Goal: Transaction & Acquisition: Purchase product/service

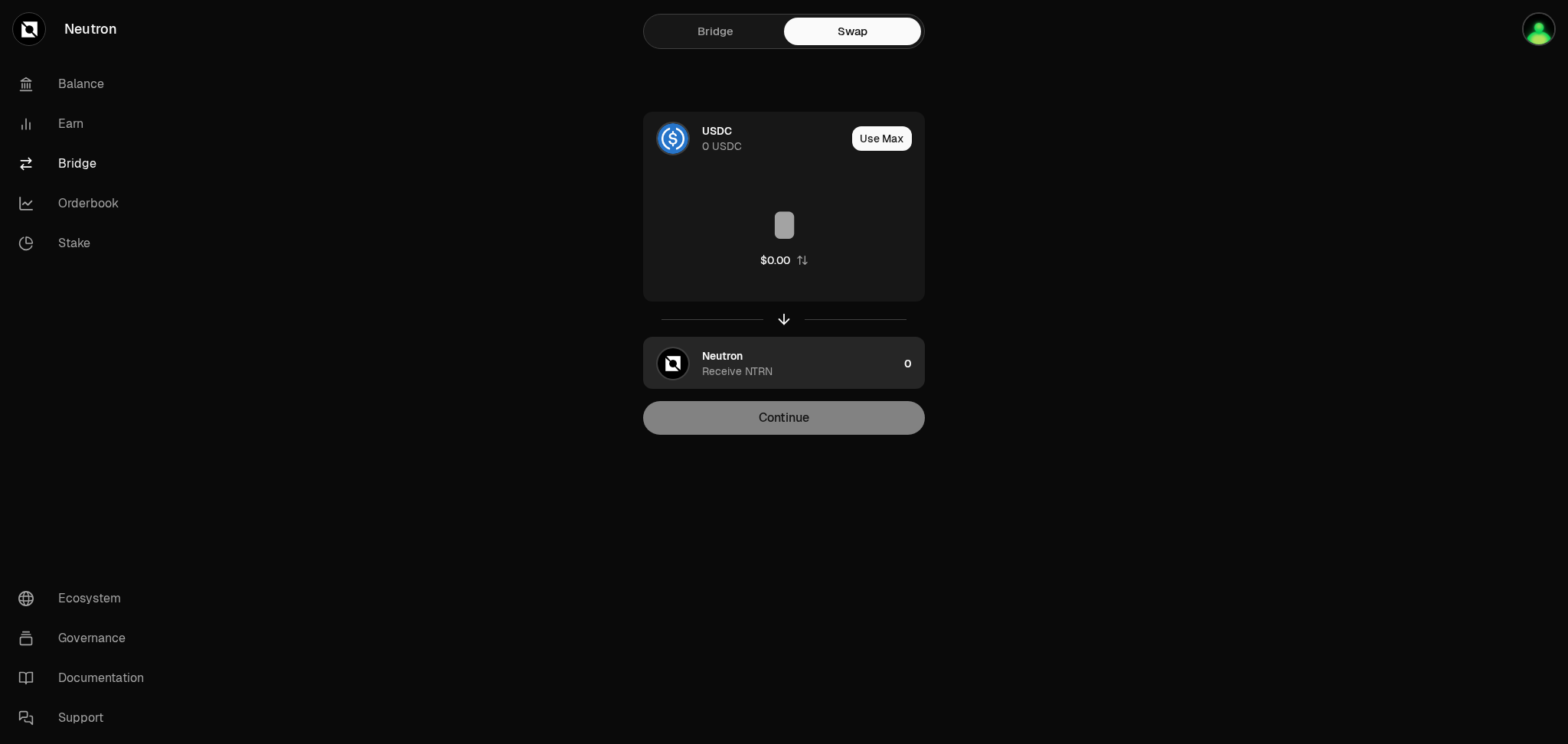
click at [865, 363] on div "Neutron Receive NTRN" at bounding box center [799, 364] width 196 height 31
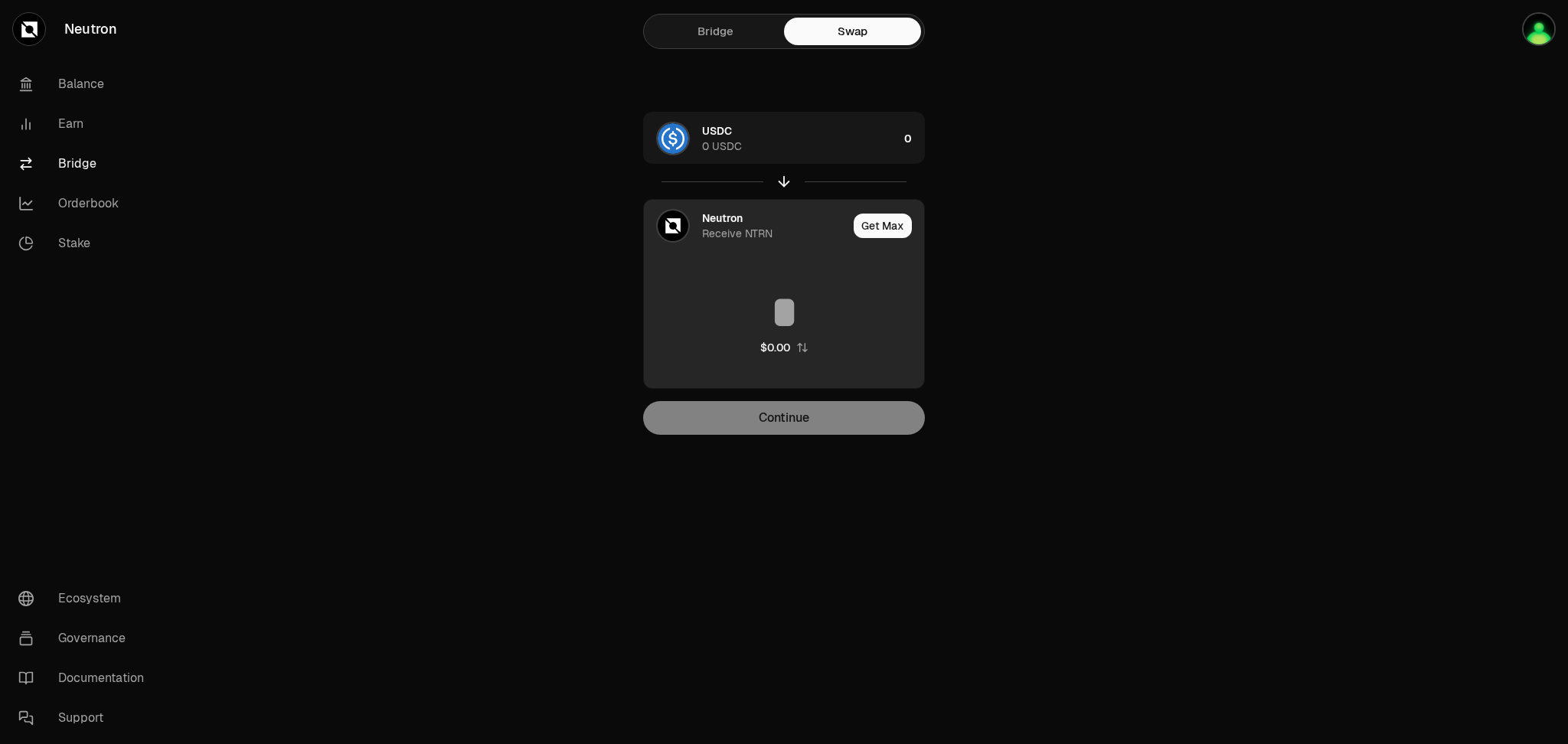
click at [664, 228] on img at bounding box center [673, 226] width 31 height 31
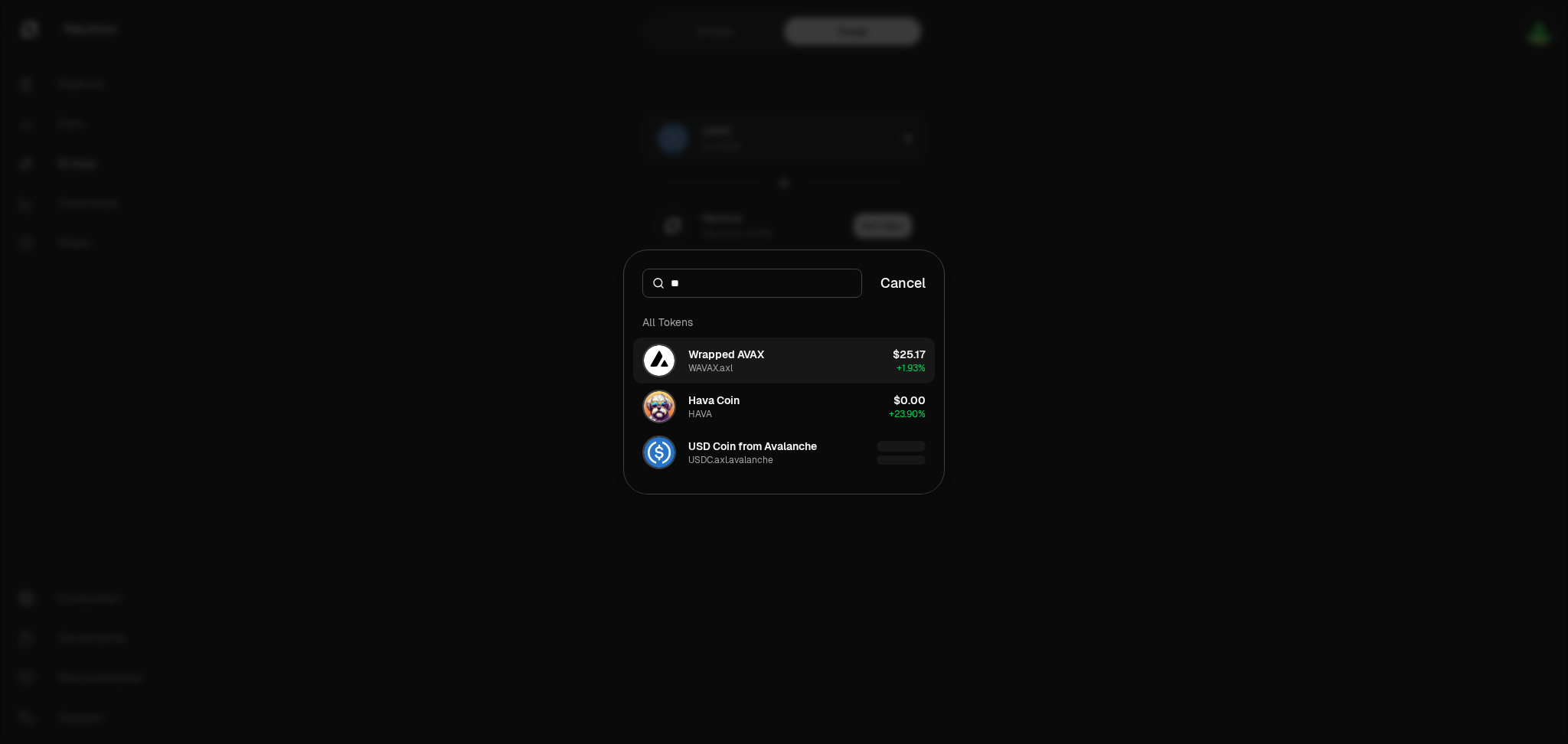
type input "*"
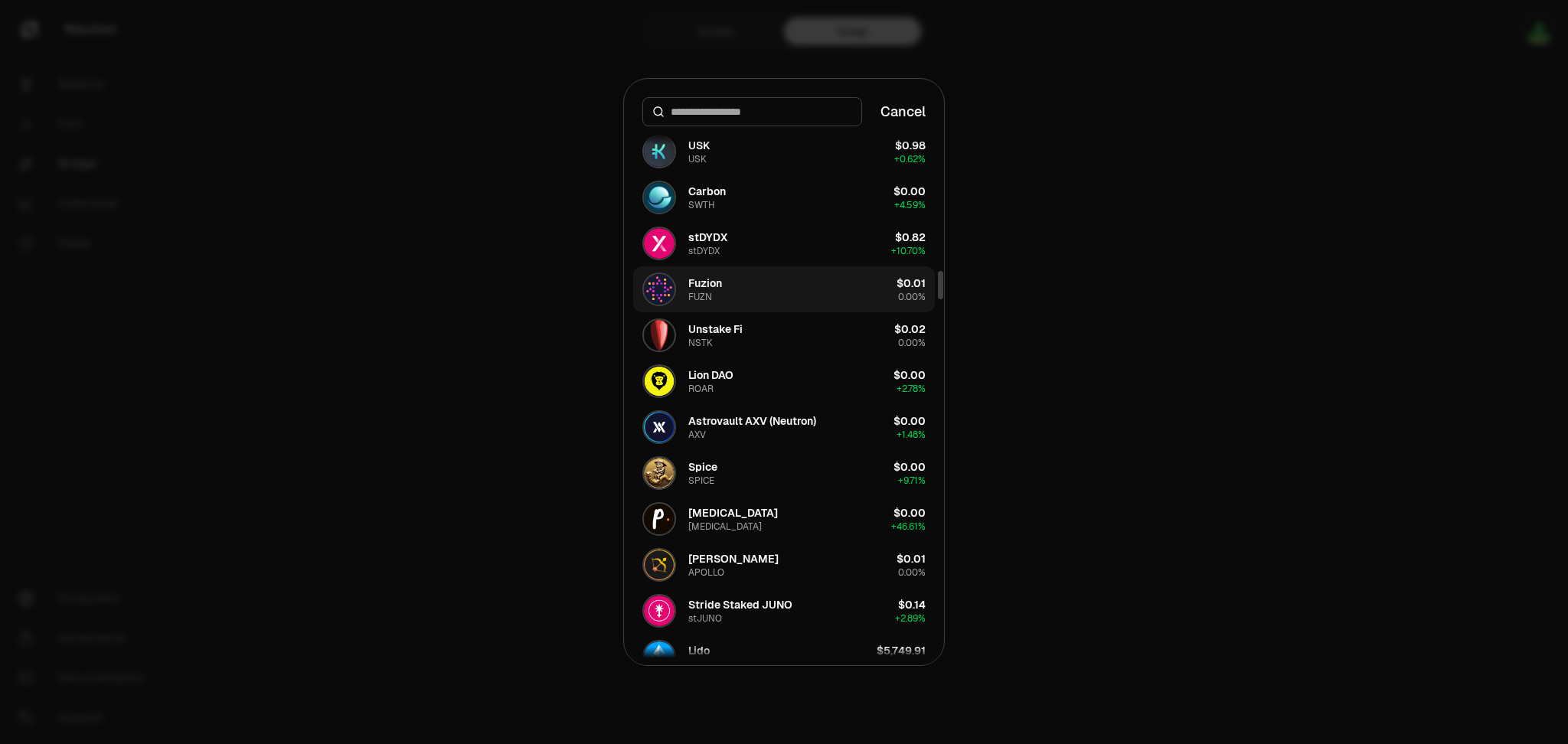
scroll to position [2757, 0]
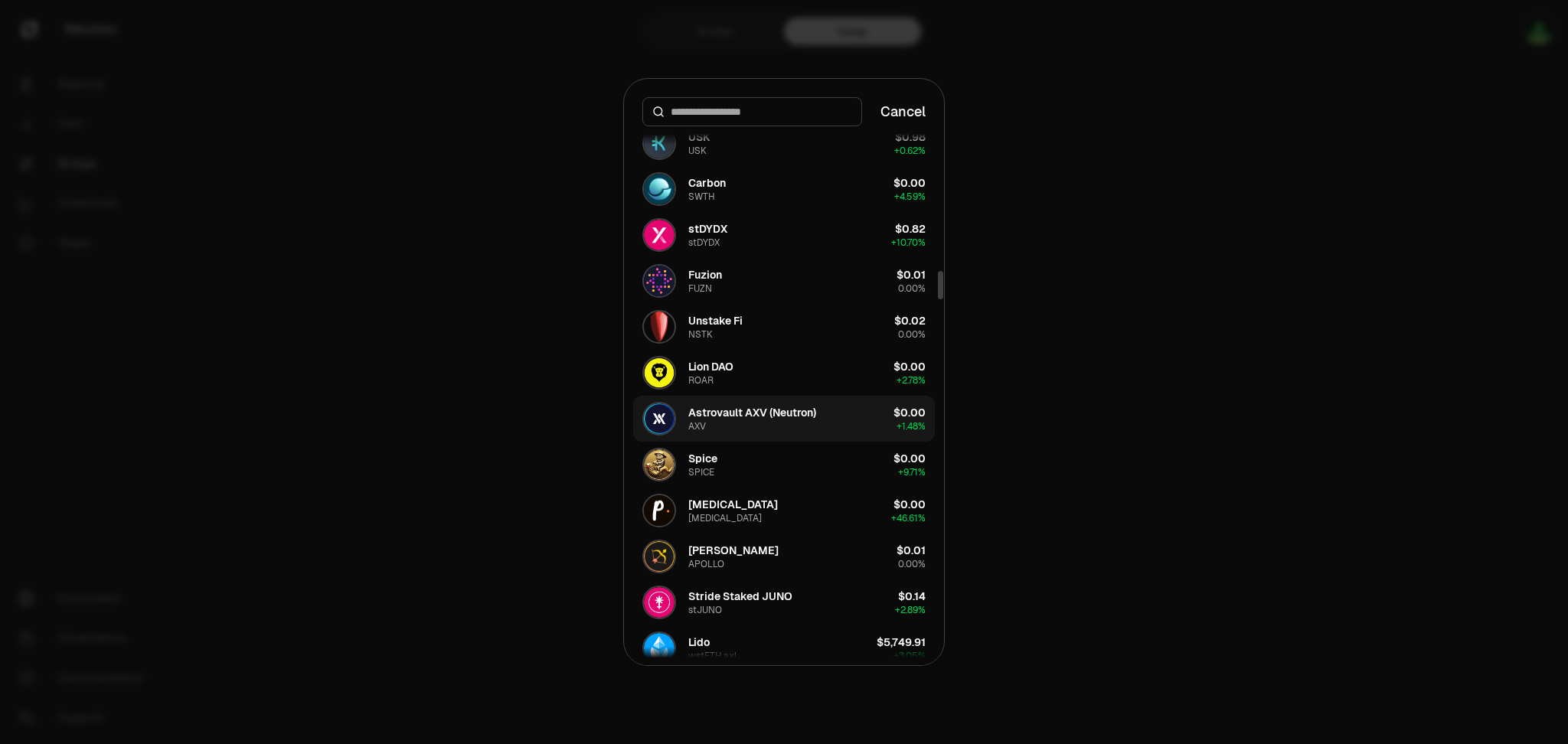
click at [764, 416] on div "Astrovault AXV (Neutron)" at bounding box center [752, 412] width 127 height 15
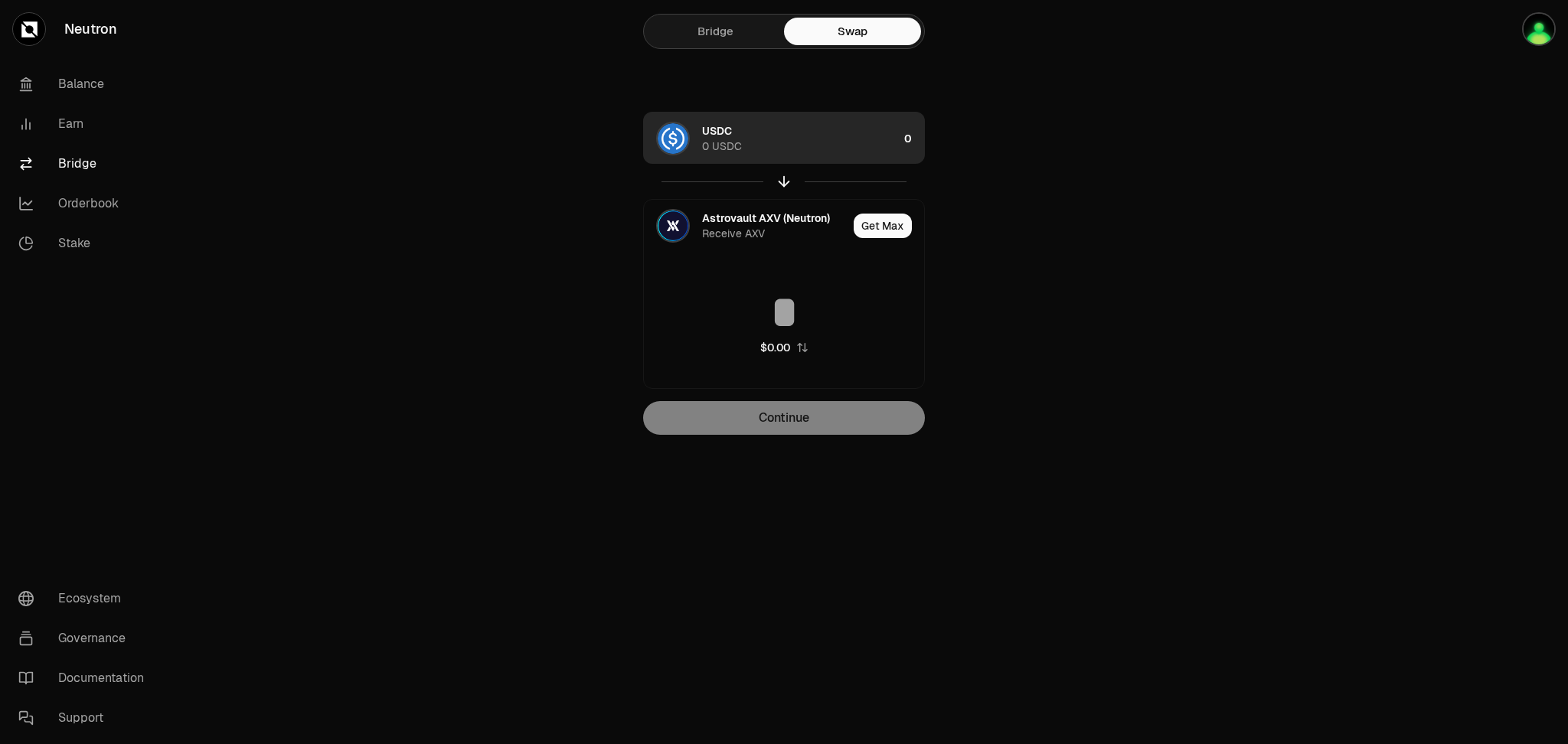
click at [847, 132] on div "USDC 0 USDC" at bounding box center [799, 139] width 196 height 31
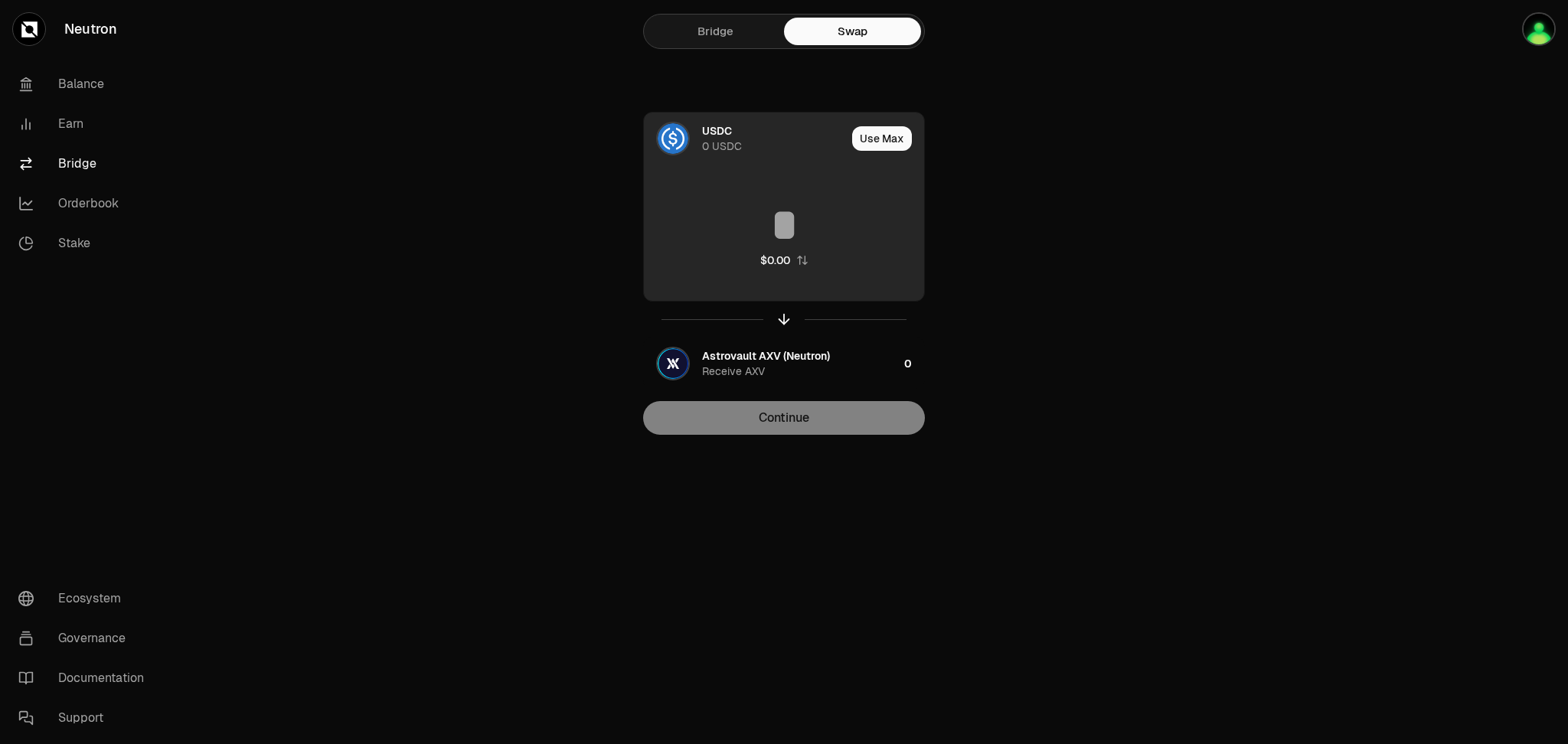
click at [778, 212] on input at bounding box center [783, 225] width 280 height 46
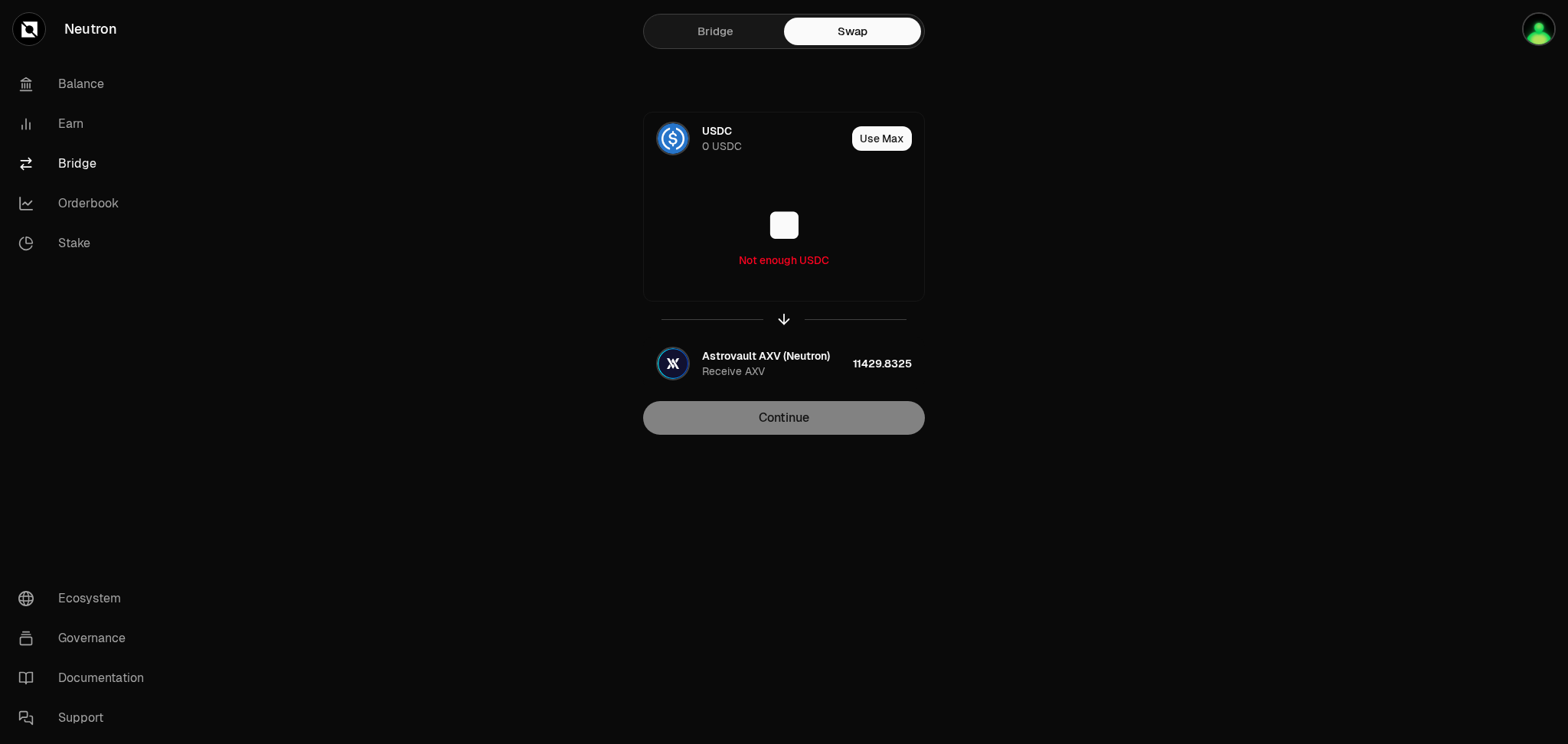
type input "**"
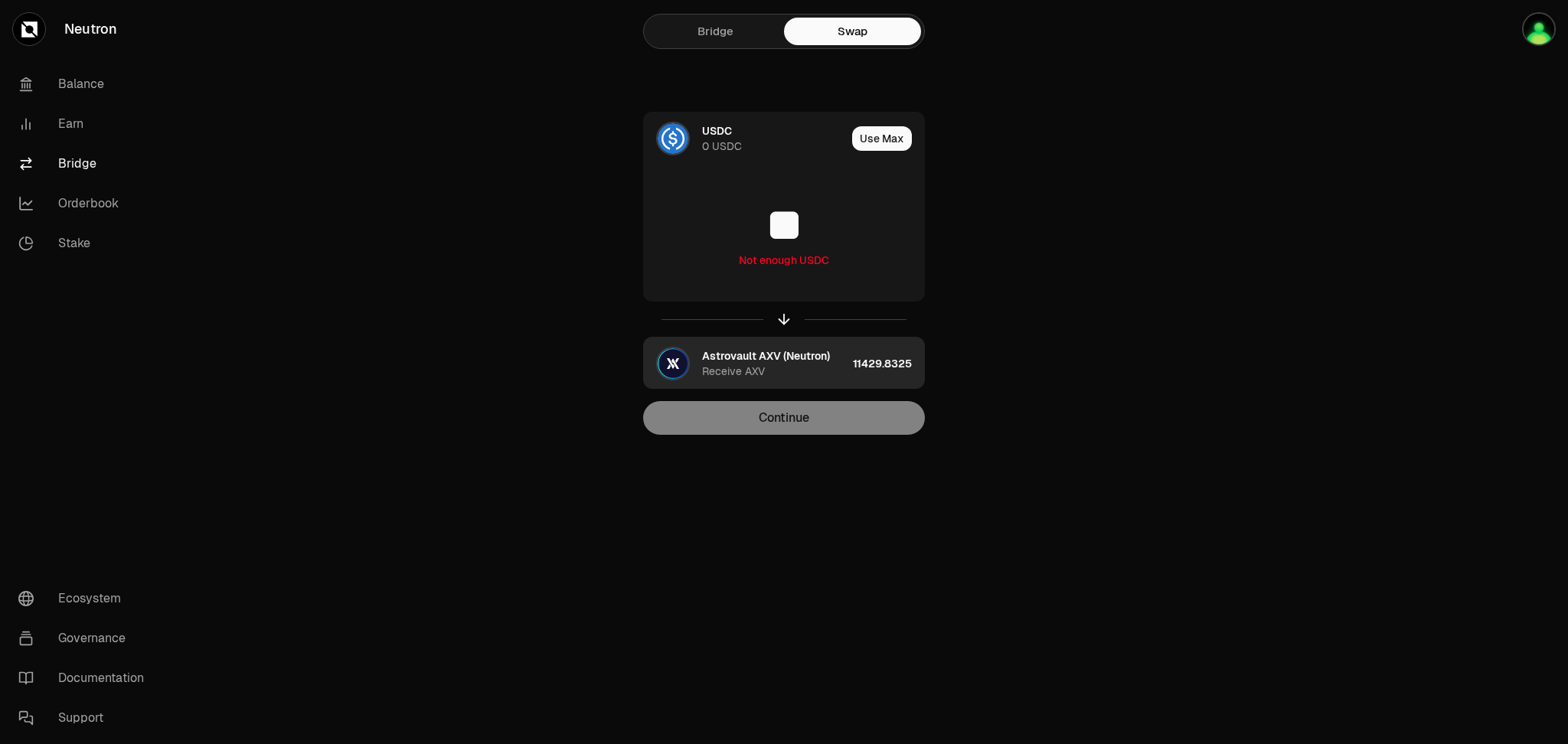
click at [684, 365] on img "button" at bounding box center [673, 364] width 31 height 31
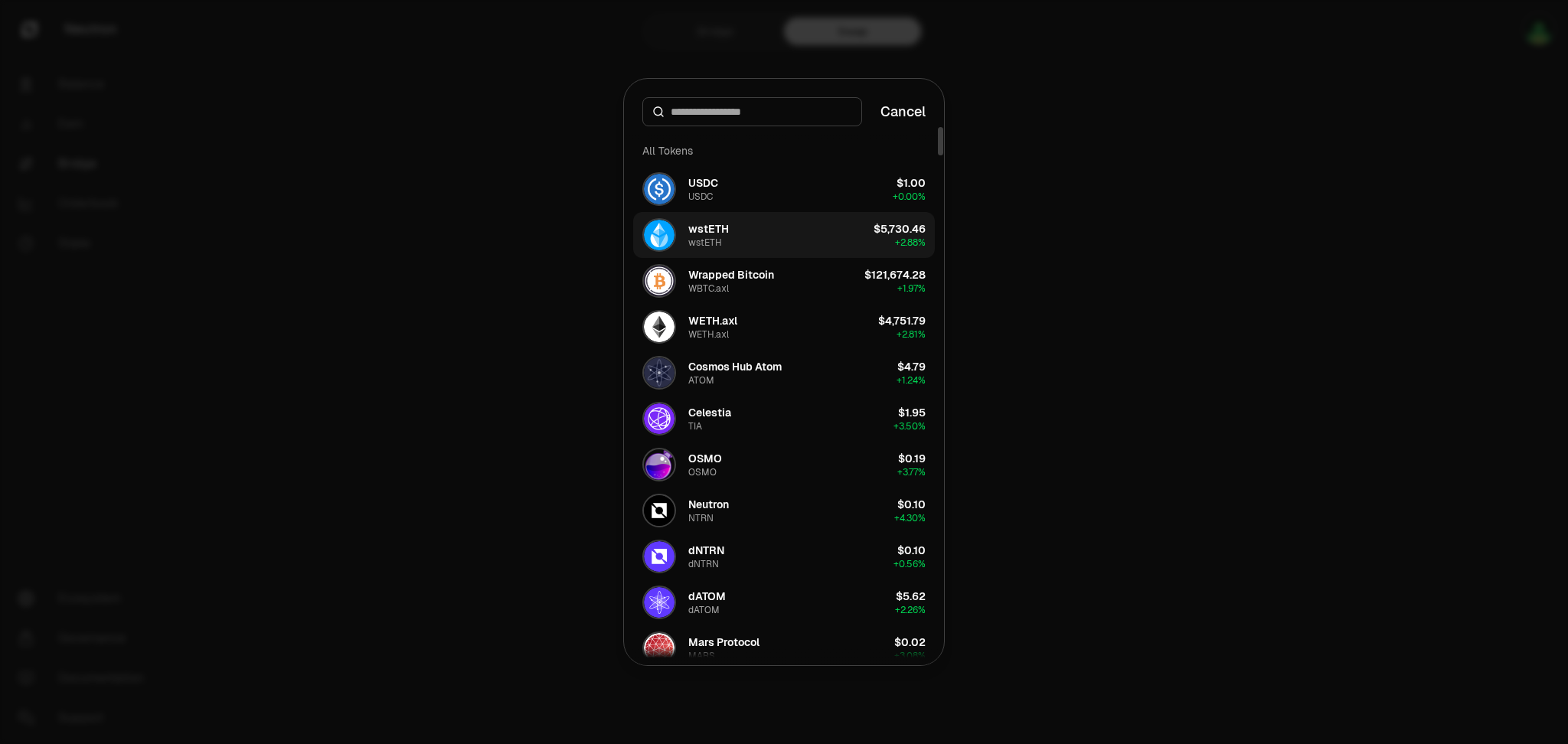
click at [735, 237] on button "wstETH wstETH $5,730.46 + 2.88%" at bounding box center [784, 234] width 302 height 46
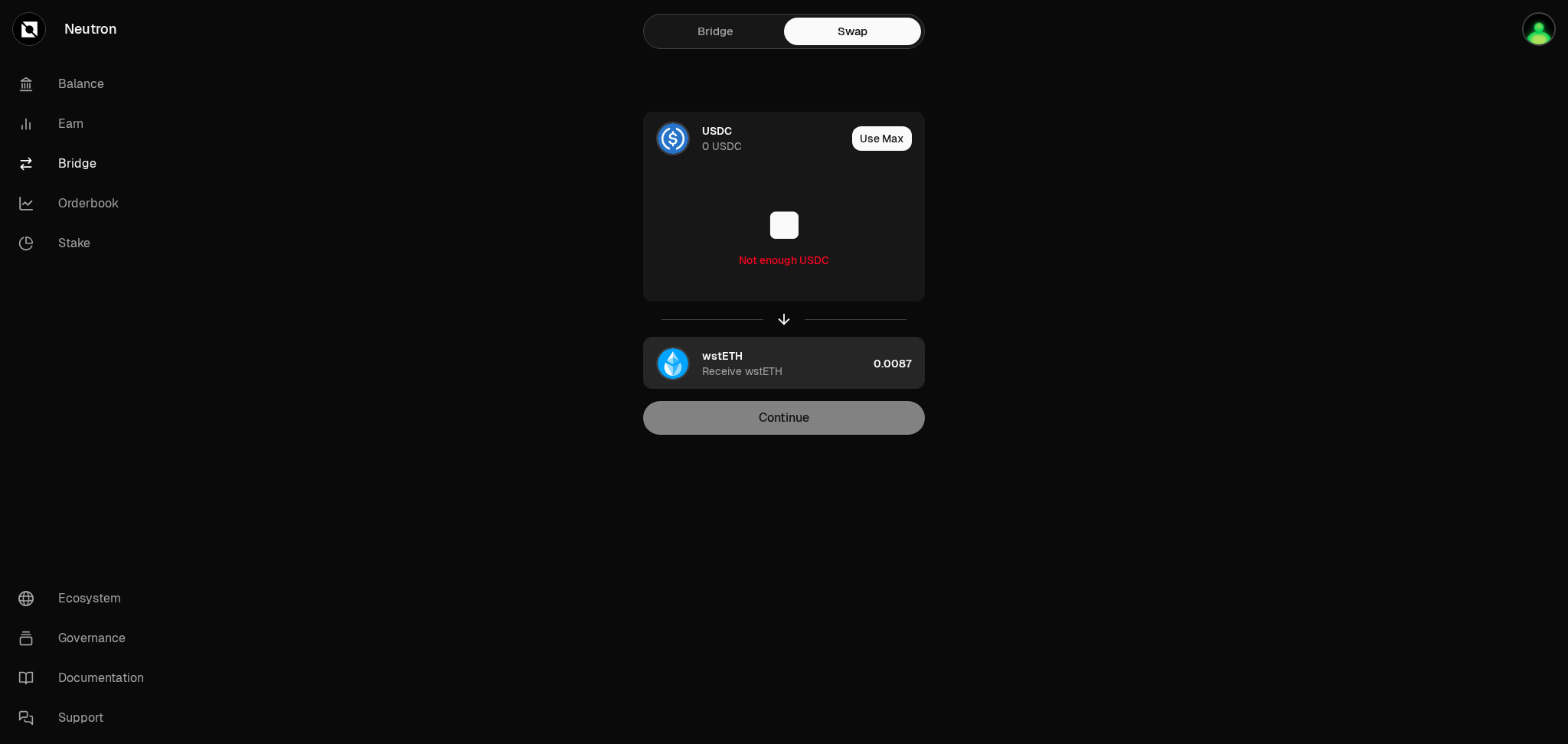
click at [671, 358] on img "button" at bounding box center [673, 364] width 31 height 31
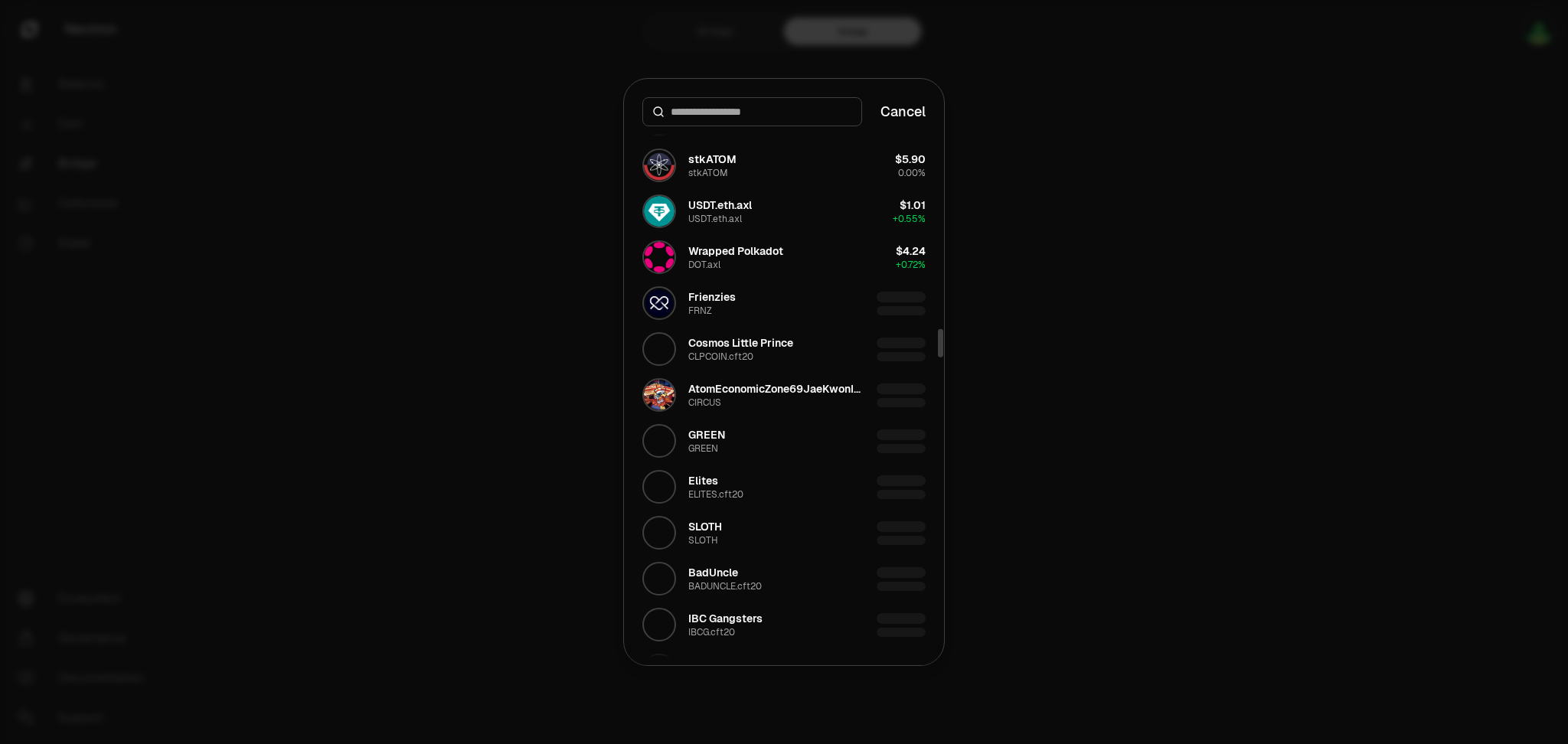
scroll to position [3778, 0]
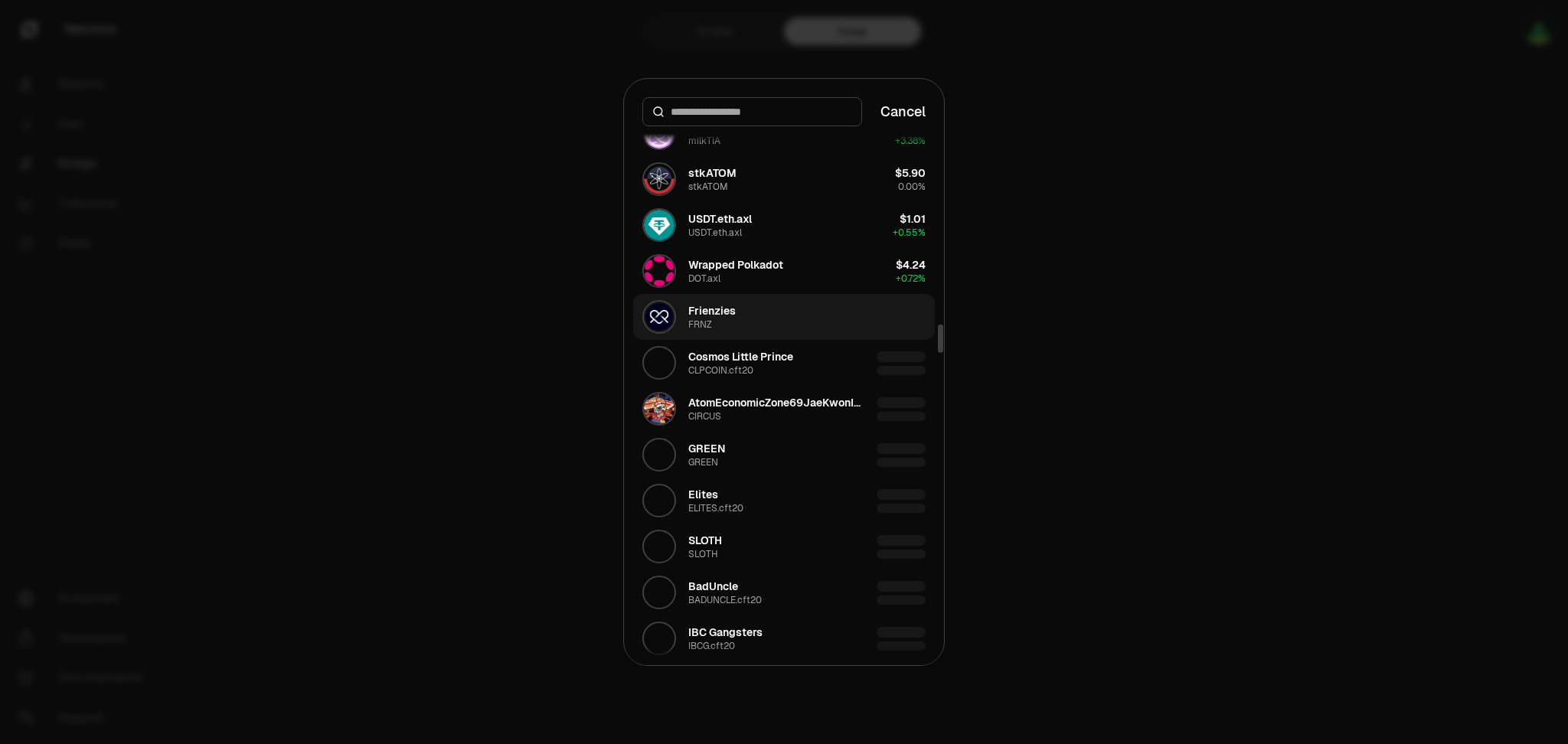
click at [727, 312] on div "Frienzies" at bounding box center [712, 311] width 48 height 15
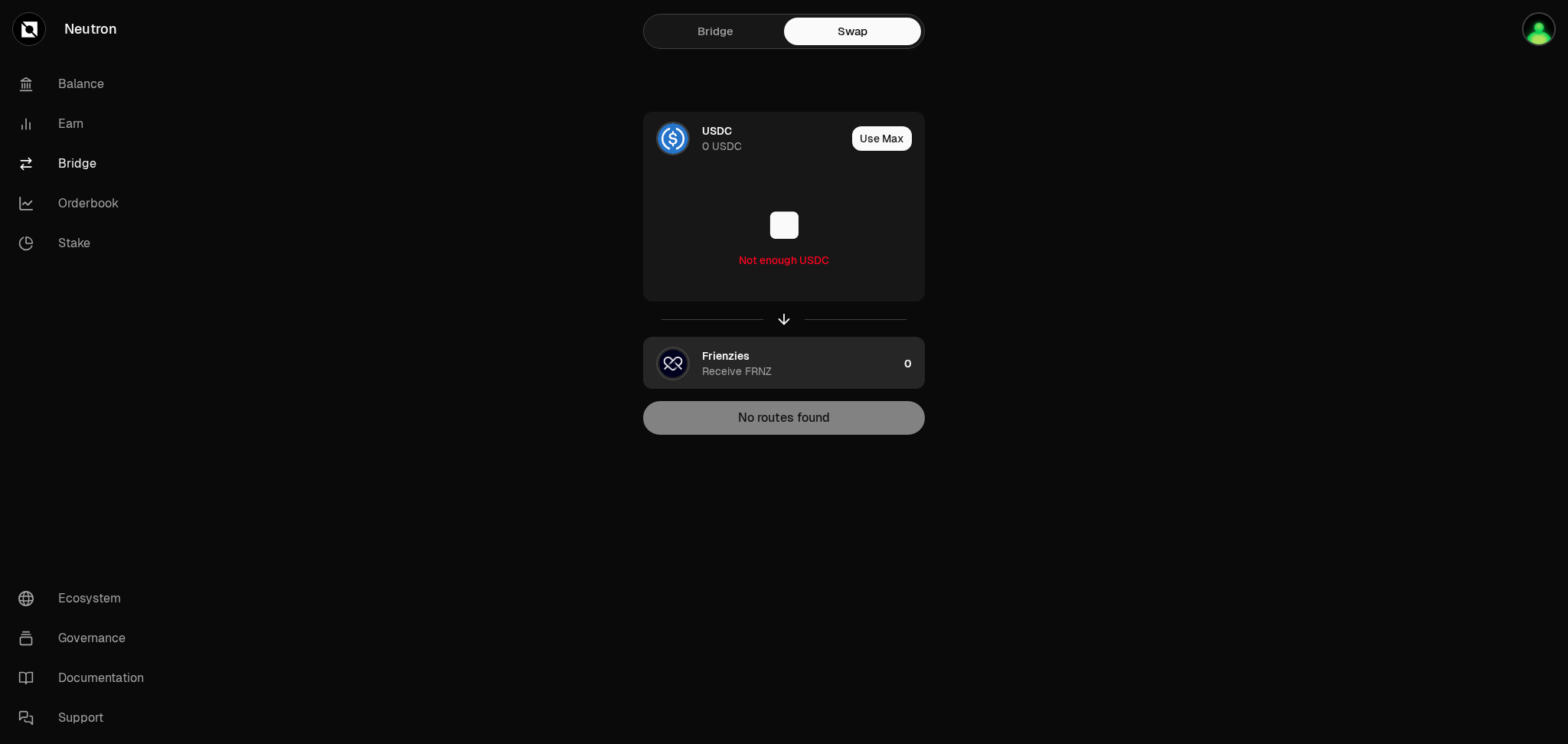
click at [673, 363] on img "button" at bounding box center [673, 364] width 31 height 31
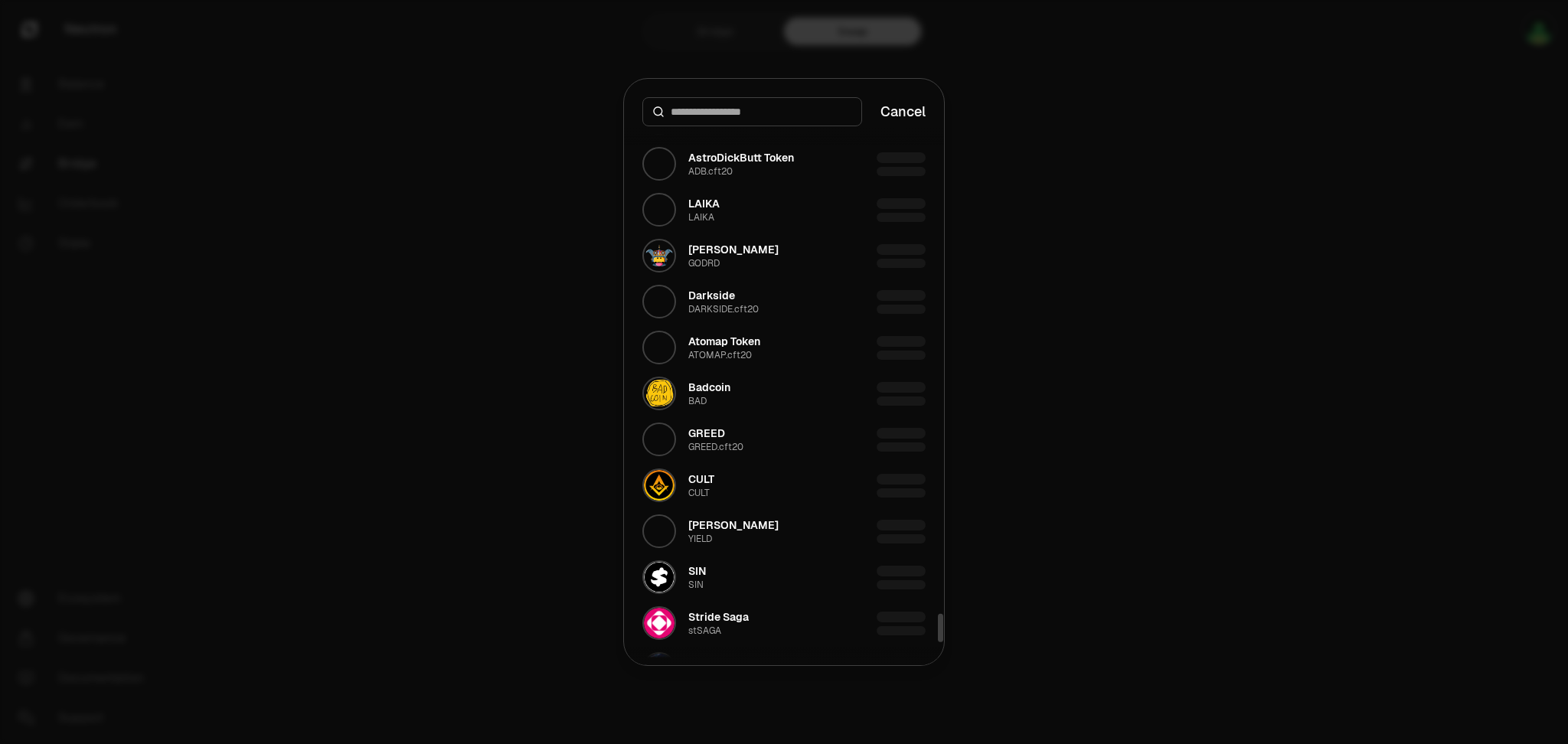
scroll to position [9397, 0]
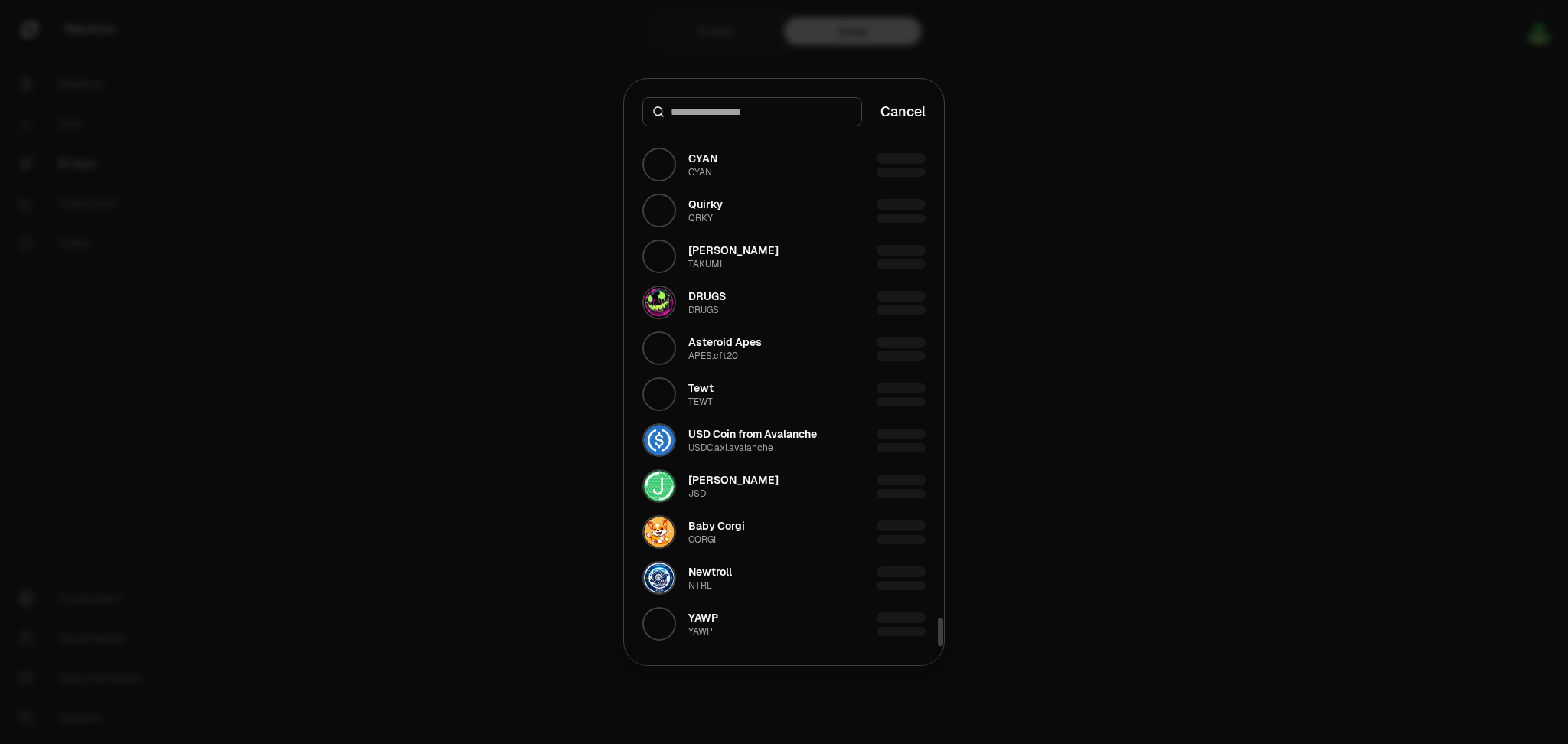
drag, startPoint x: 937, startPoint y: 333, endPoint x: 941, endPoint y: 702, distance: 369.0
click at [941, 647] on div at bounding box center [940, 632] width 6 height 28
click at [688, 104] on input at bounding box center [762, 112] width 182 height 15
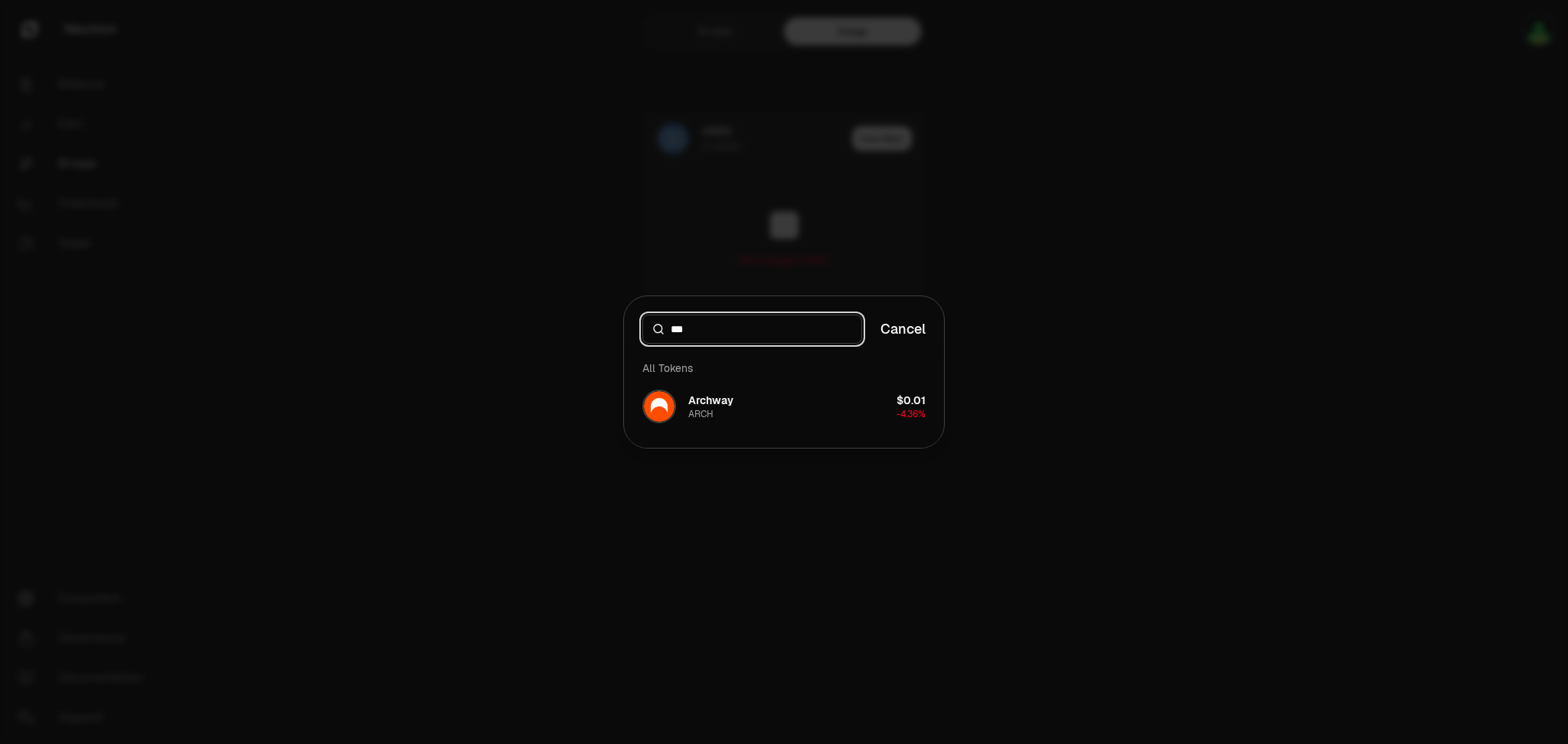
scroll to position [0, 0]
type input "***"
click at [715, 410] on div "Archway ARCH" at bounding box center [711, 406] width 45 height 27
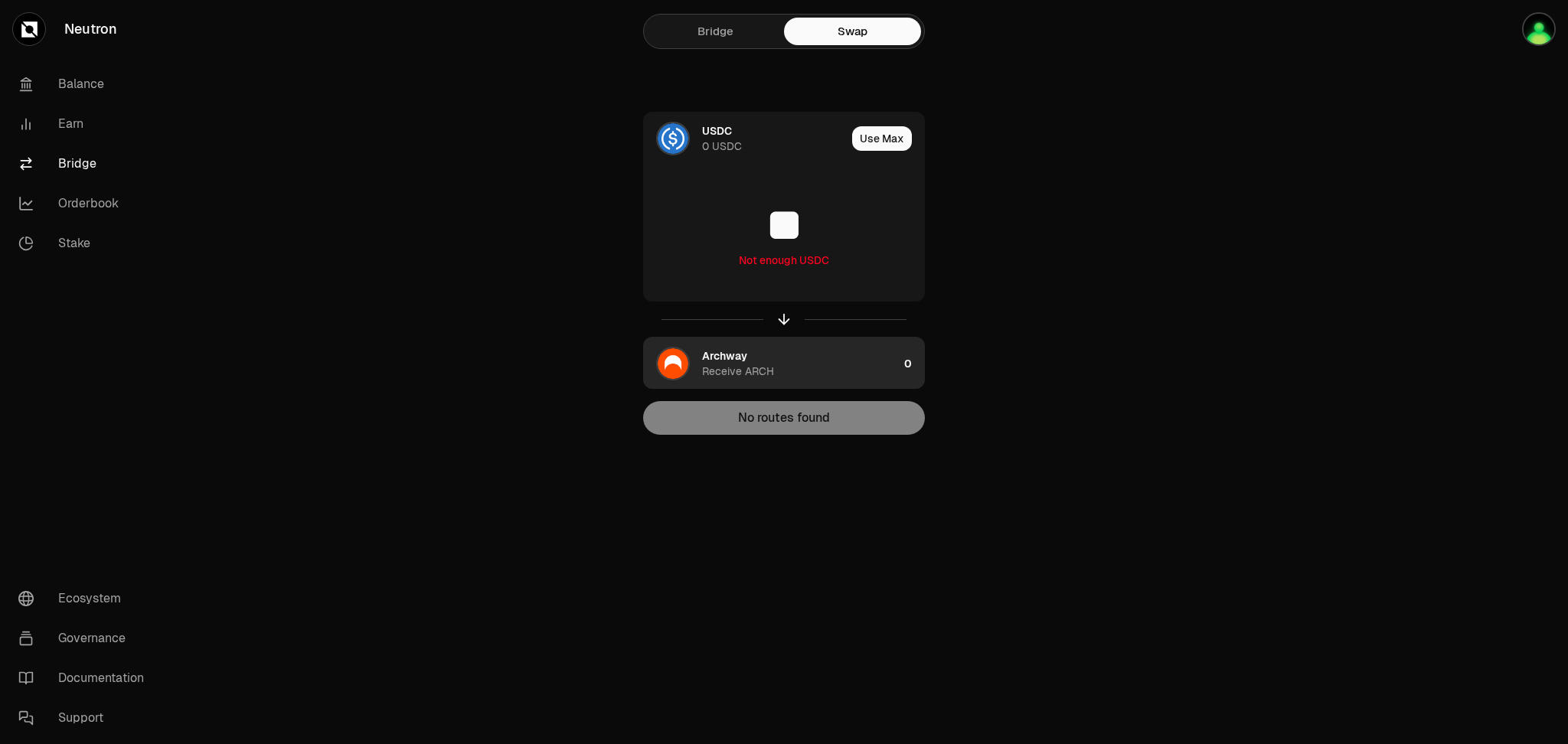
click at [801, 360] on div "Archway Receive ARCH" at bounding box center [799, 364] width 196 height 31
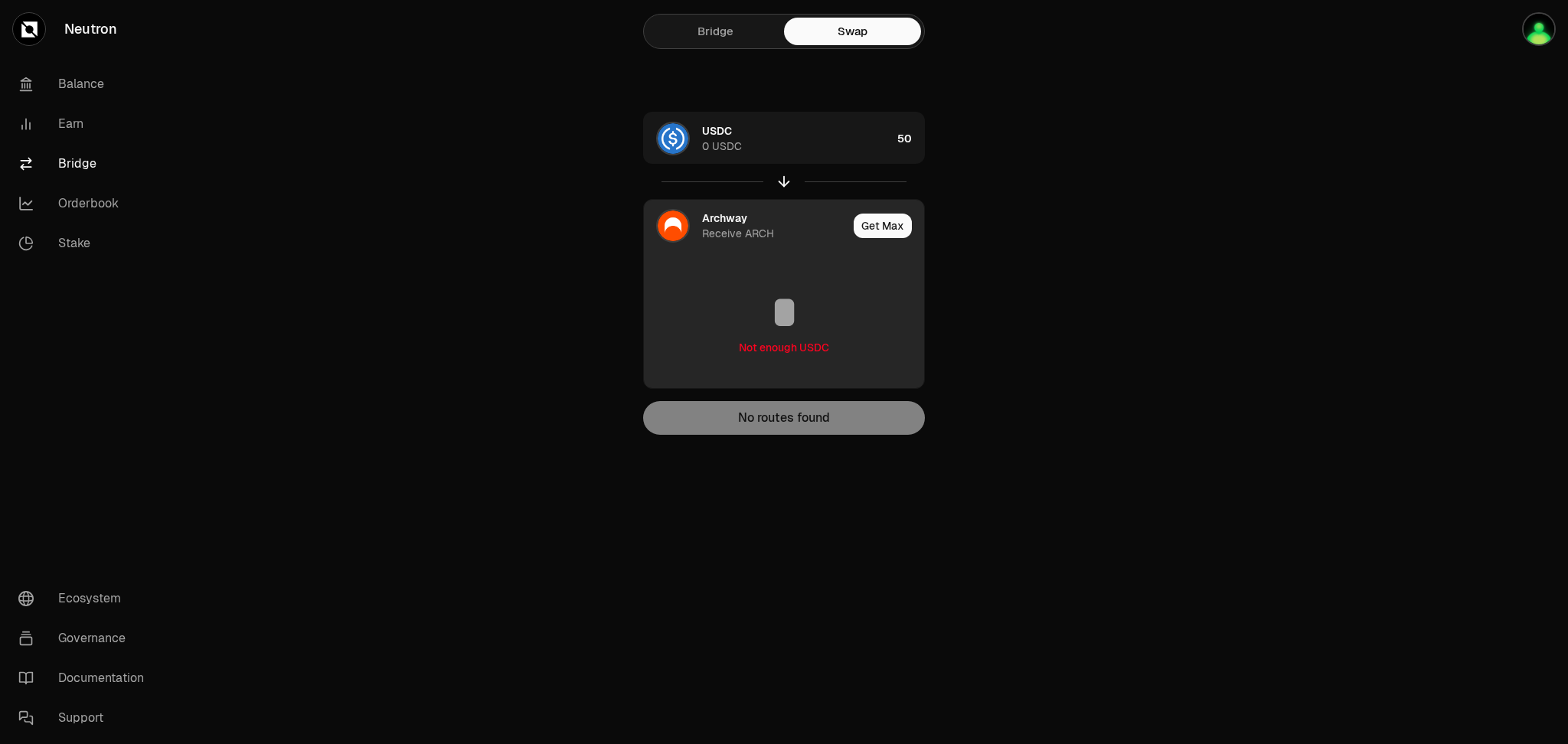
click at [679, 227] on img at bounding box center [673, 226] width 31 height 31
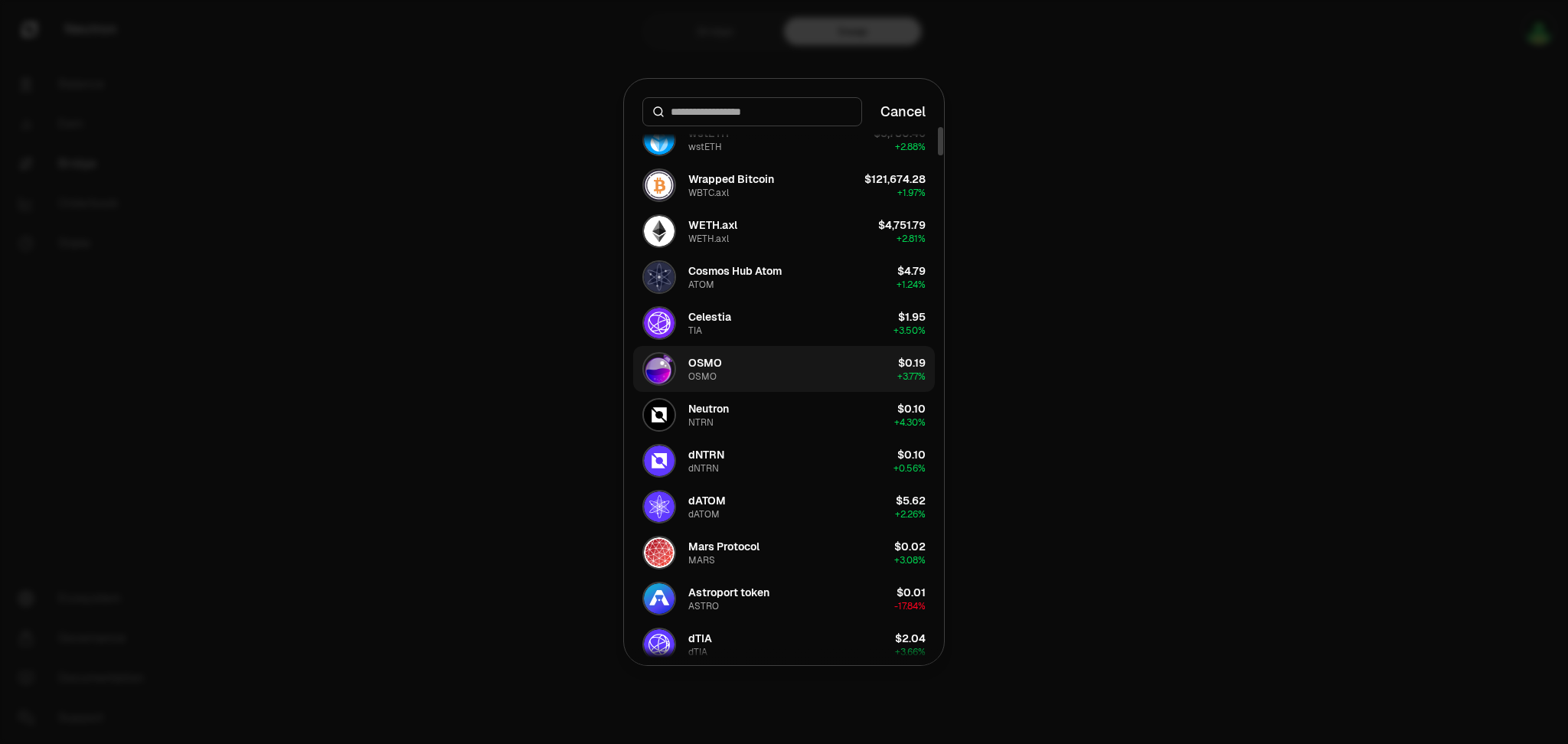
scroll to position [102, 0]
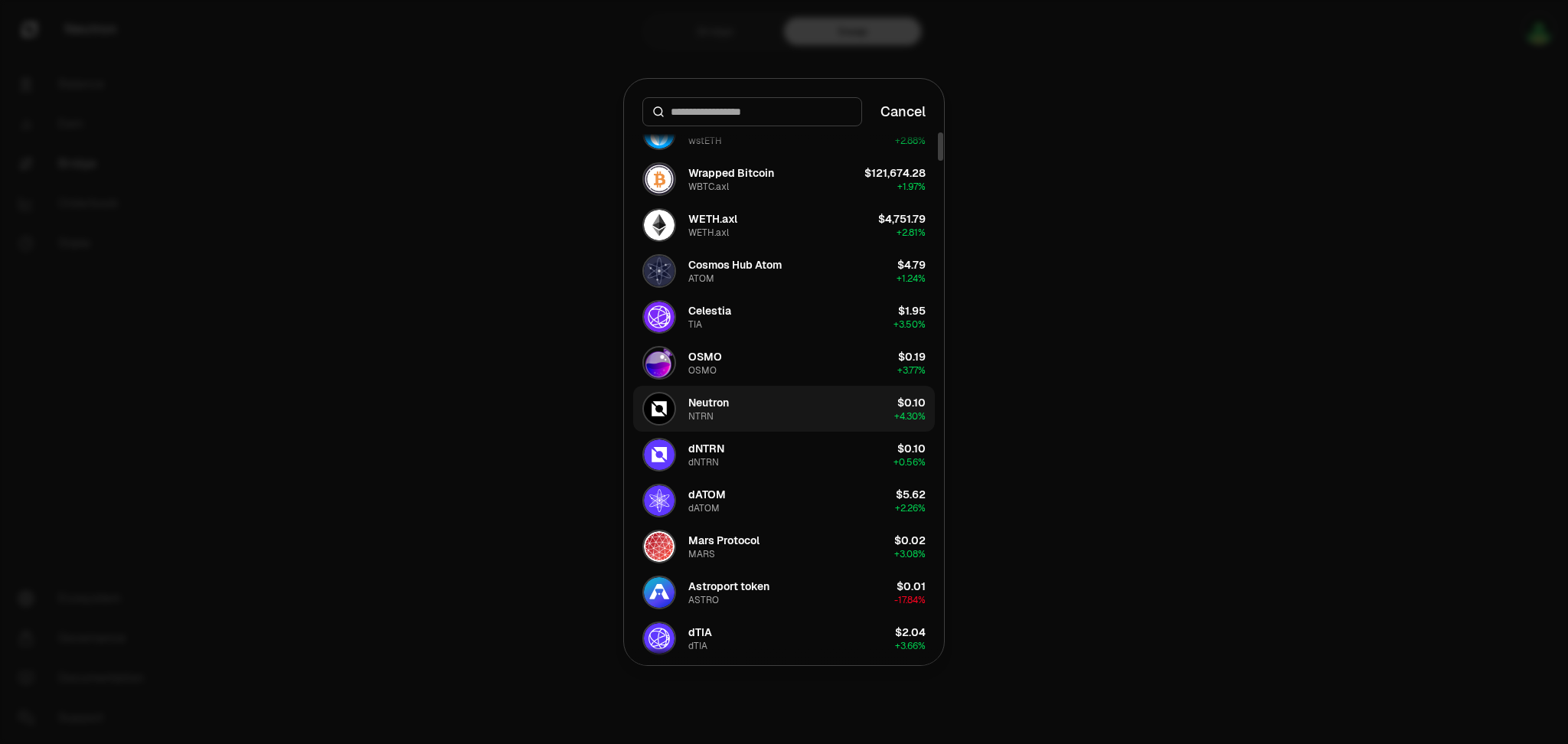
click at [735, 407] on button "Neutron NTRN $0.10 + 4.30%" at bounding box center [784, 409] width 302 height 46
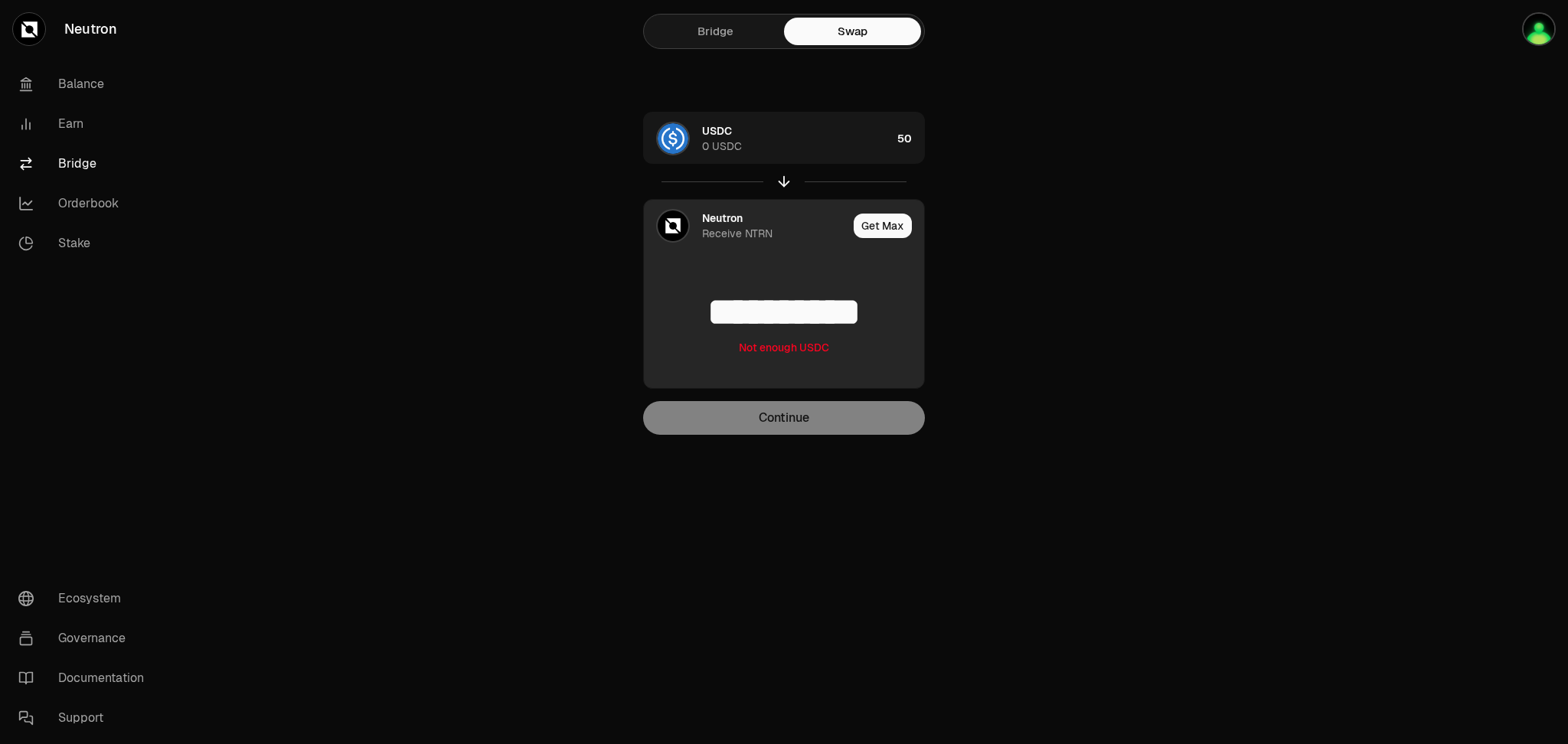
type input "**********"
click at [676, 224] on img at bounding box center [673, 226] width 31 height 31
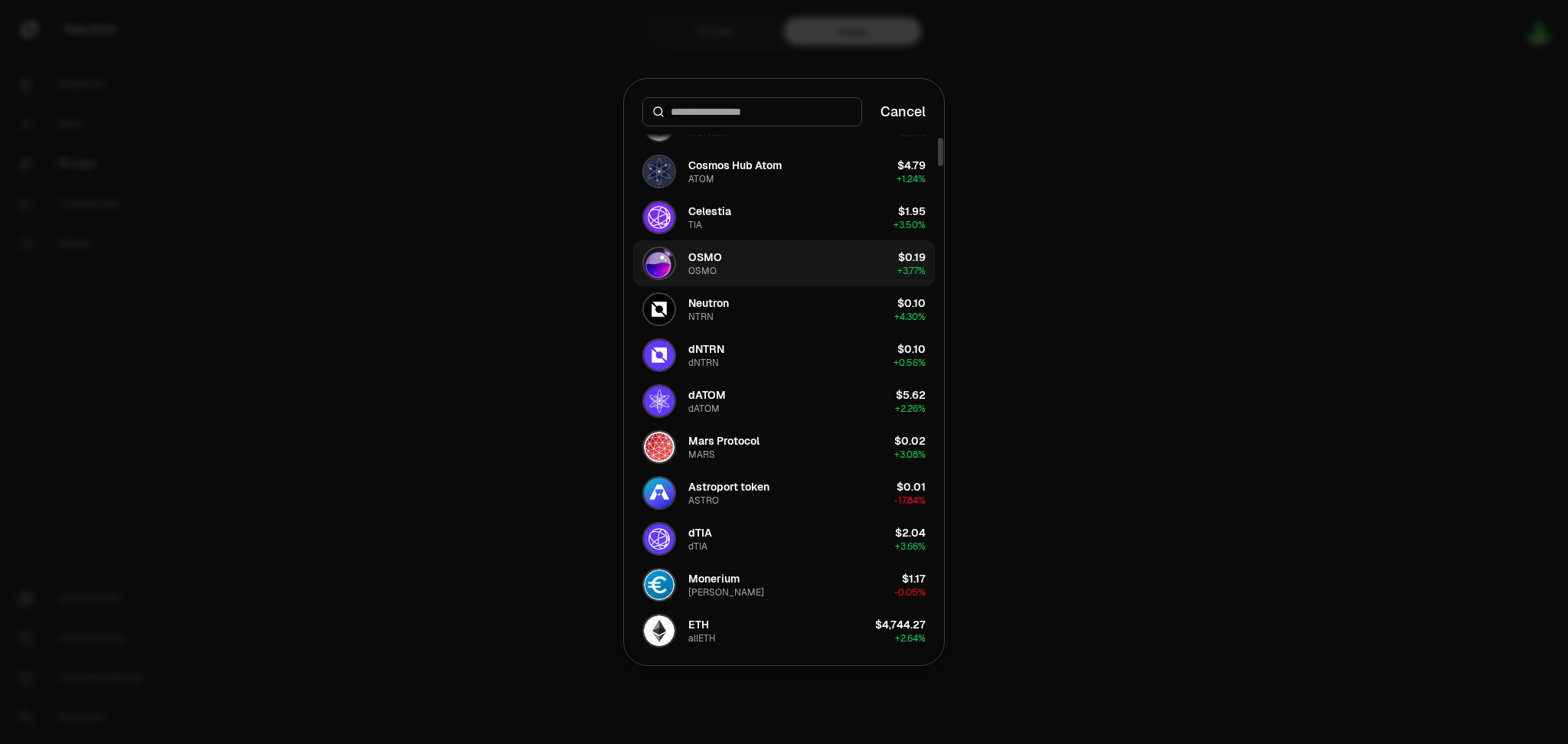
scroll to position [203, 0]
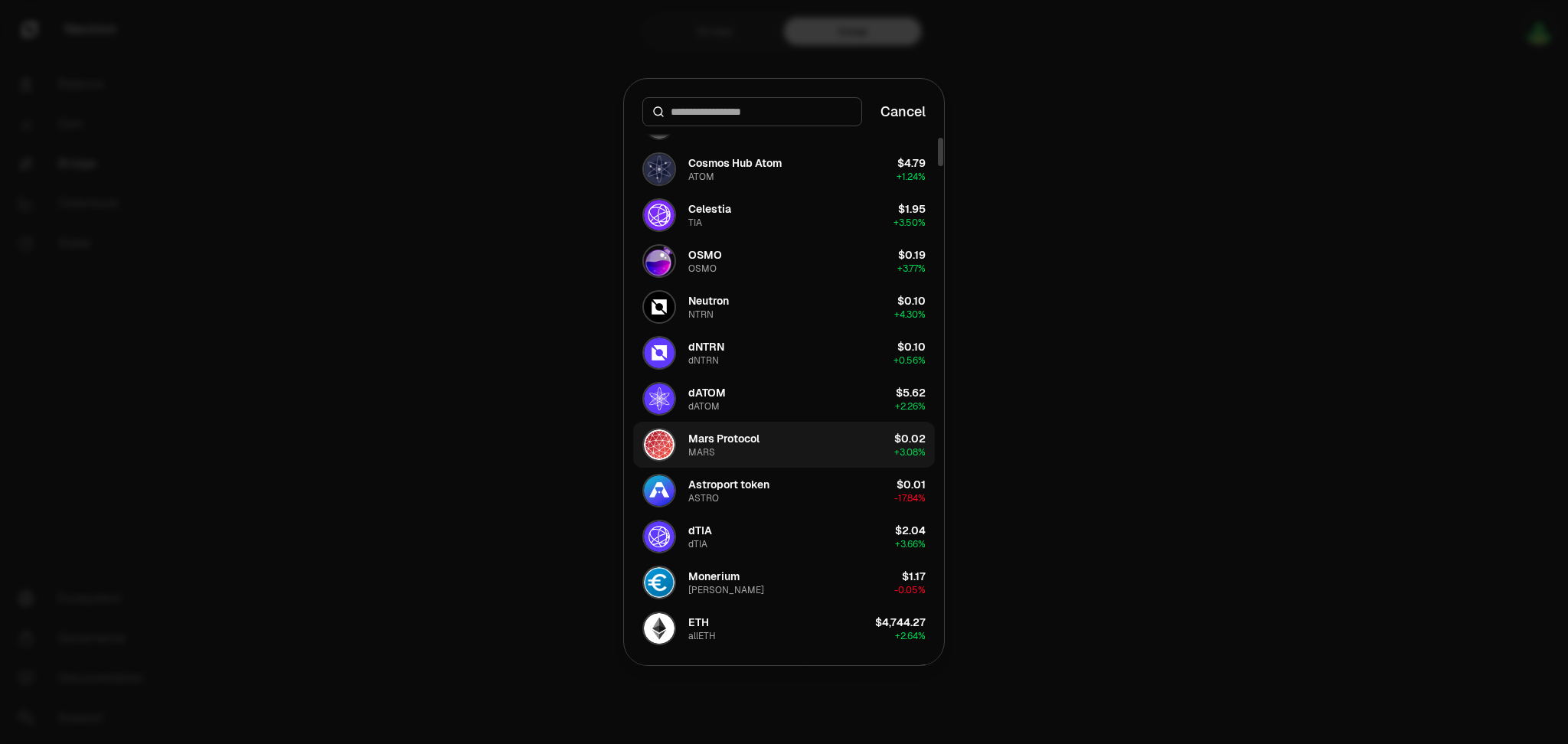
click at [716, 452] on div "Mars Protocol MARS" at bounding box center [724, 444] width 71 height 27
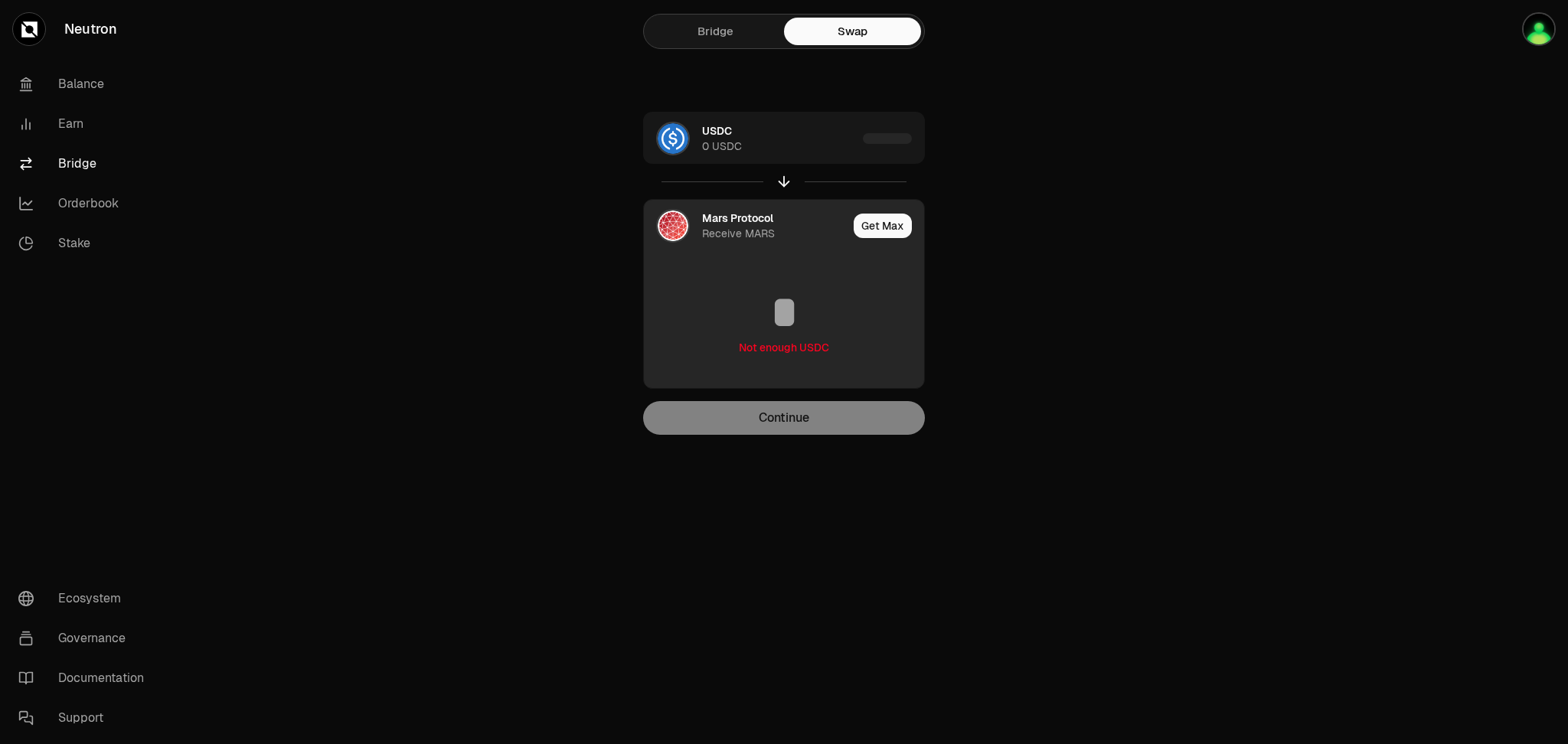
type input "**********"
click at [683, 224] on img at bounding box center [673, 226] width 31 height 31
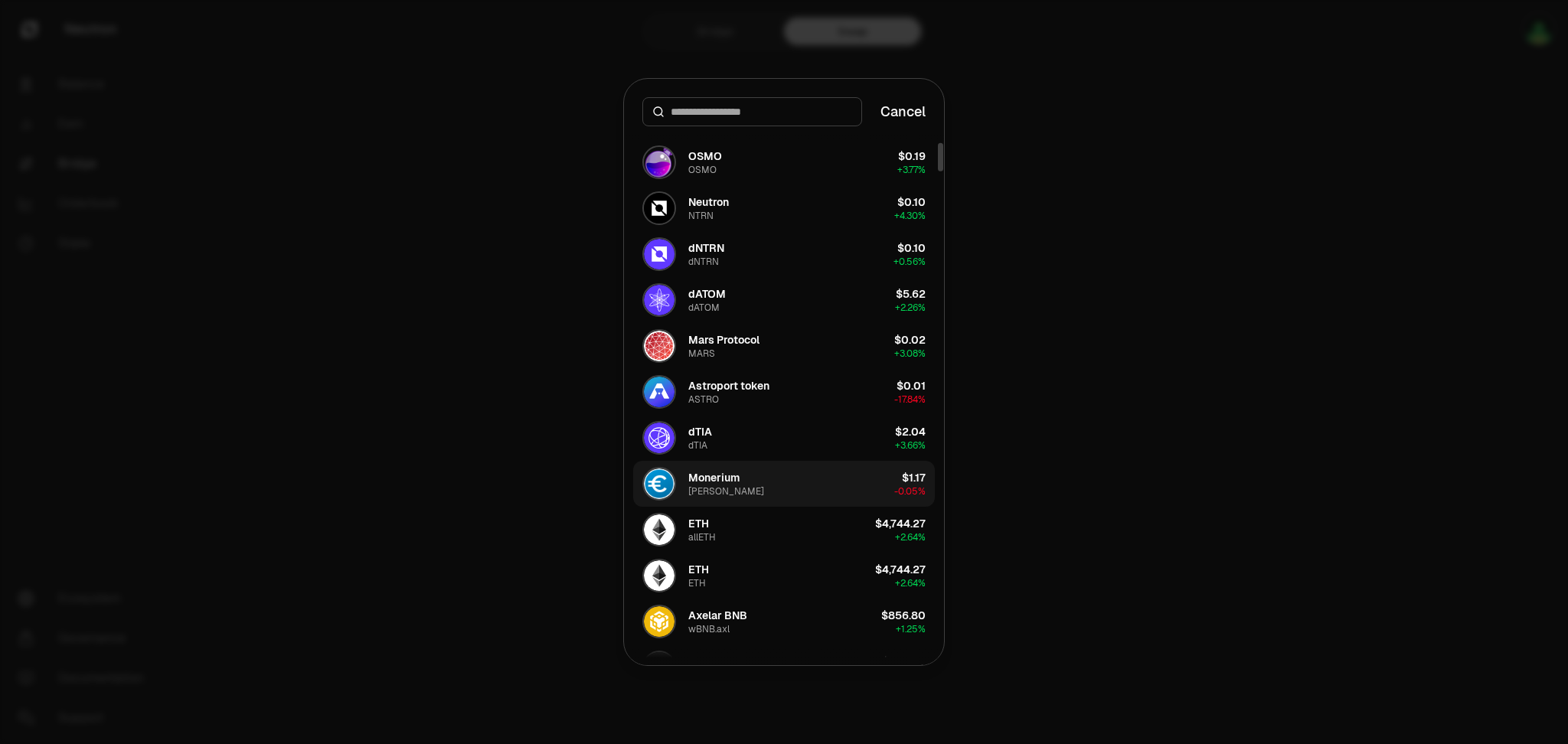
scroll to position [306, 0]
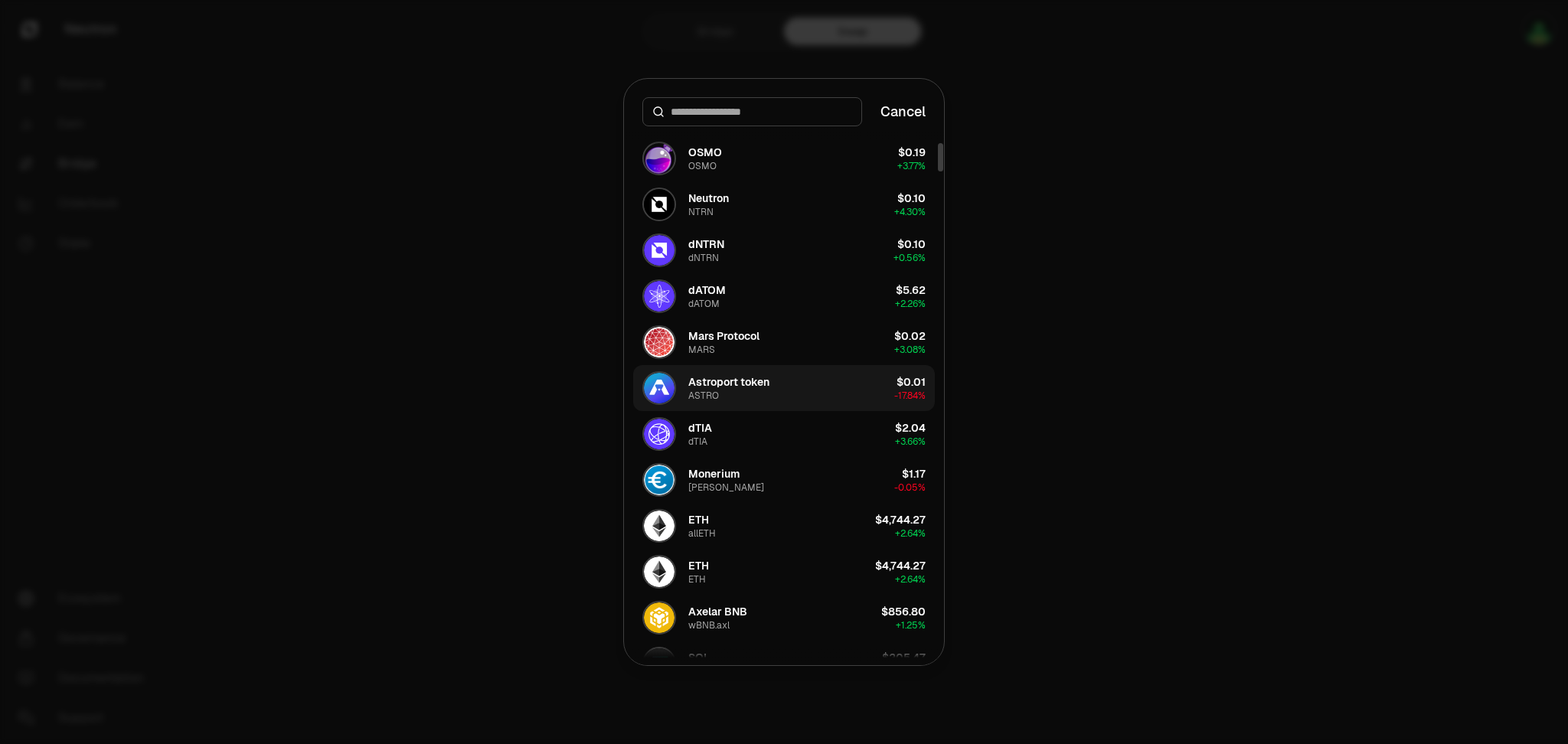
click at [655, 388] on img "button" at bounding box center [658, 388] width 31 height 31
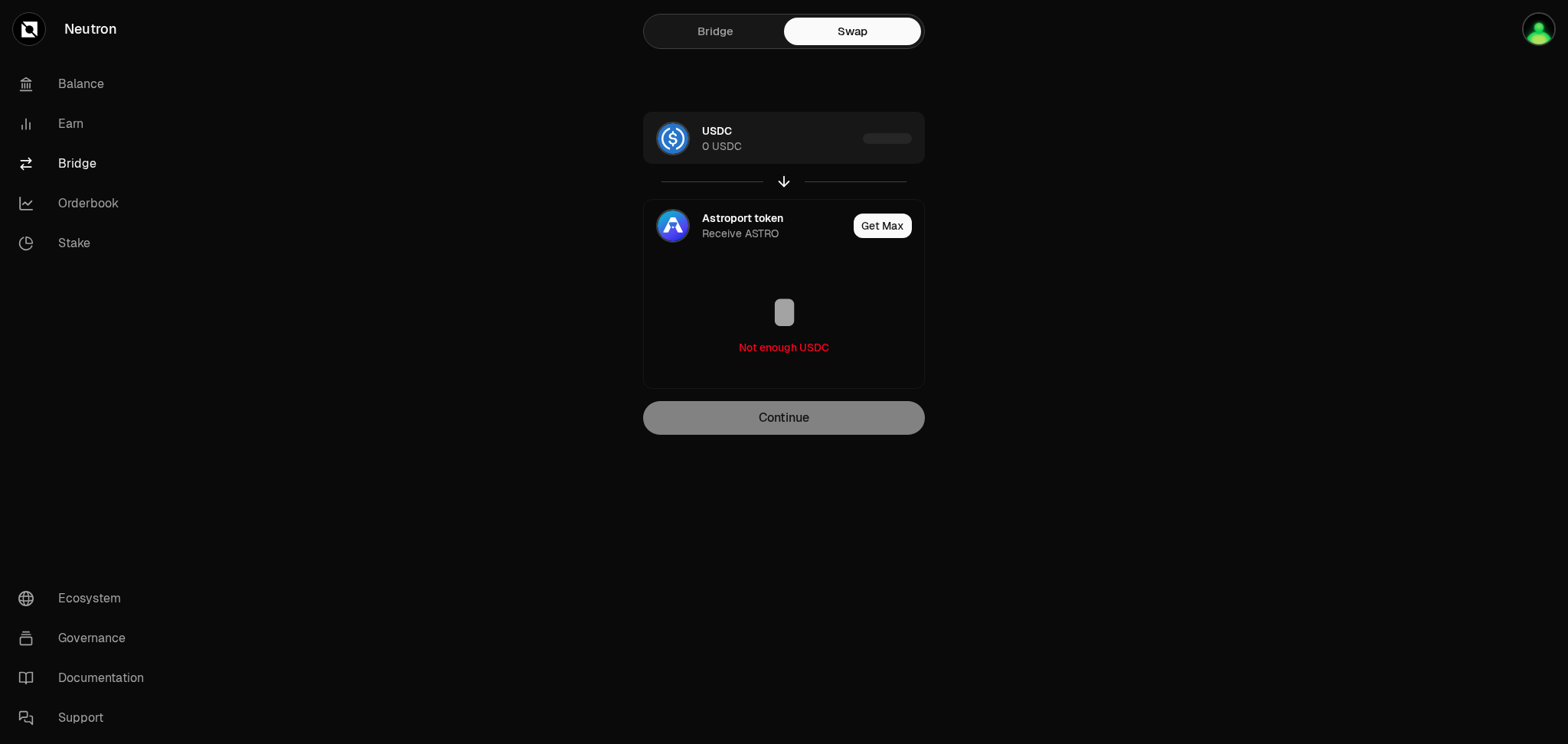
type input "**********"
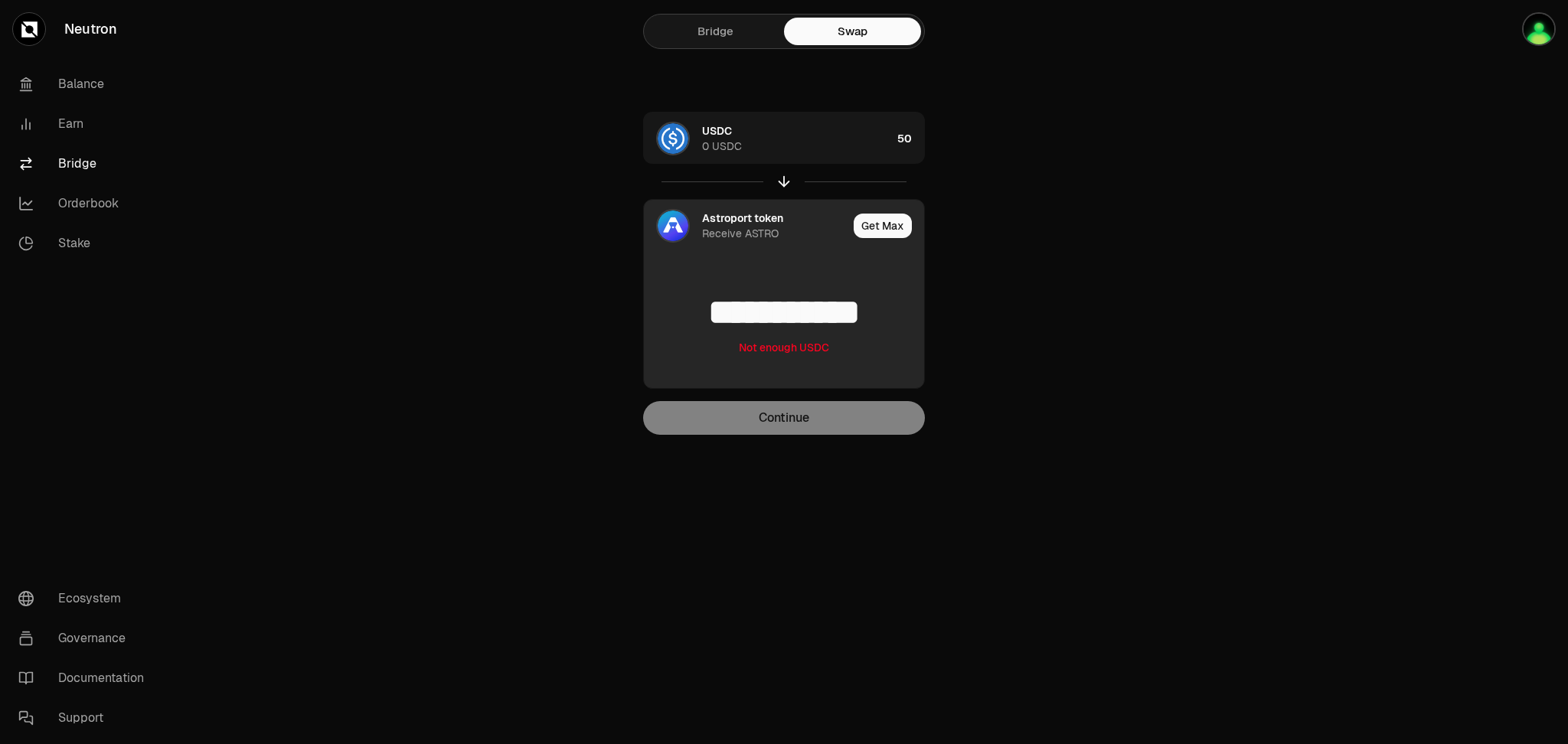
click at [659, 211] on div at bounding box center [673, 226] width 34 height 34
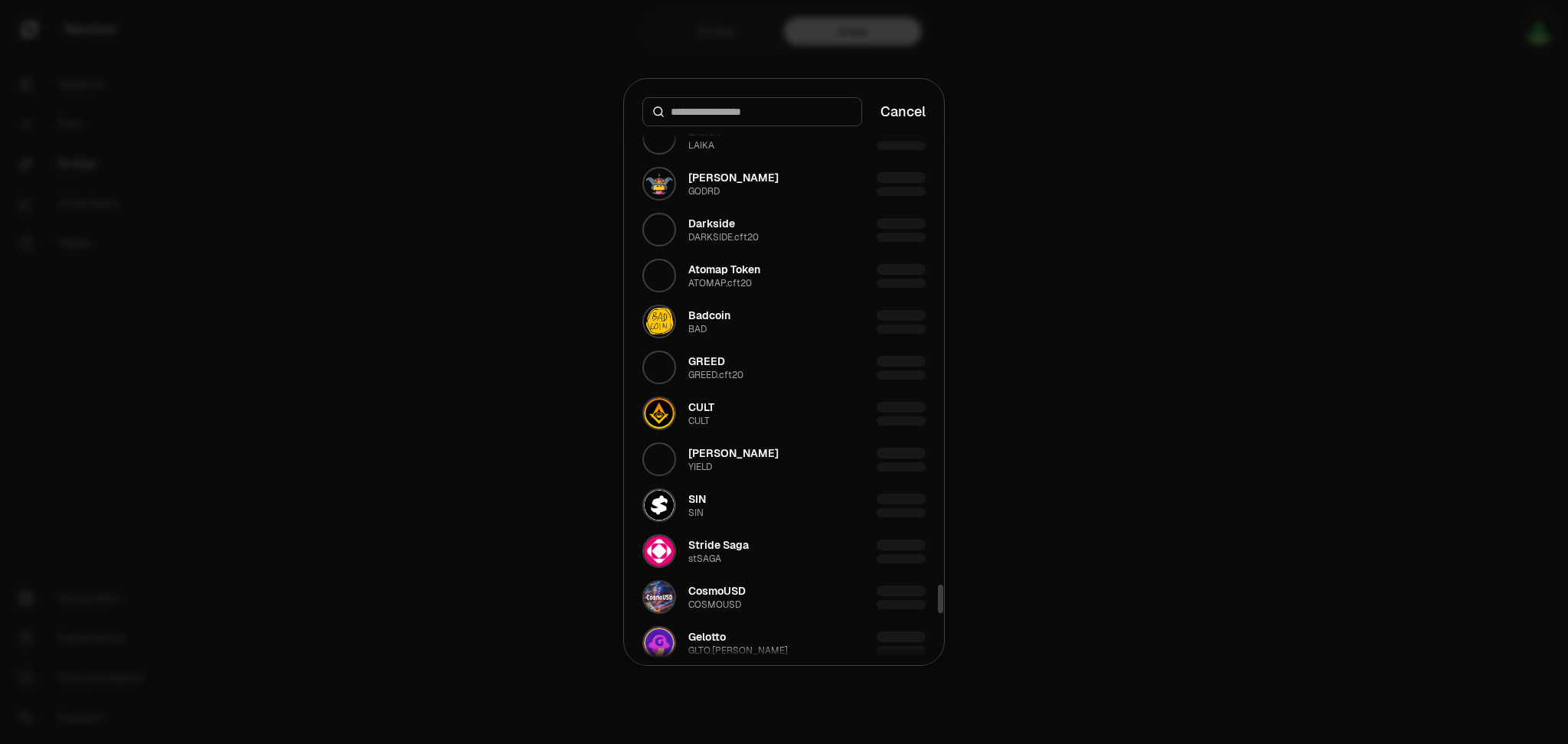
scroll to position [8765, 0]
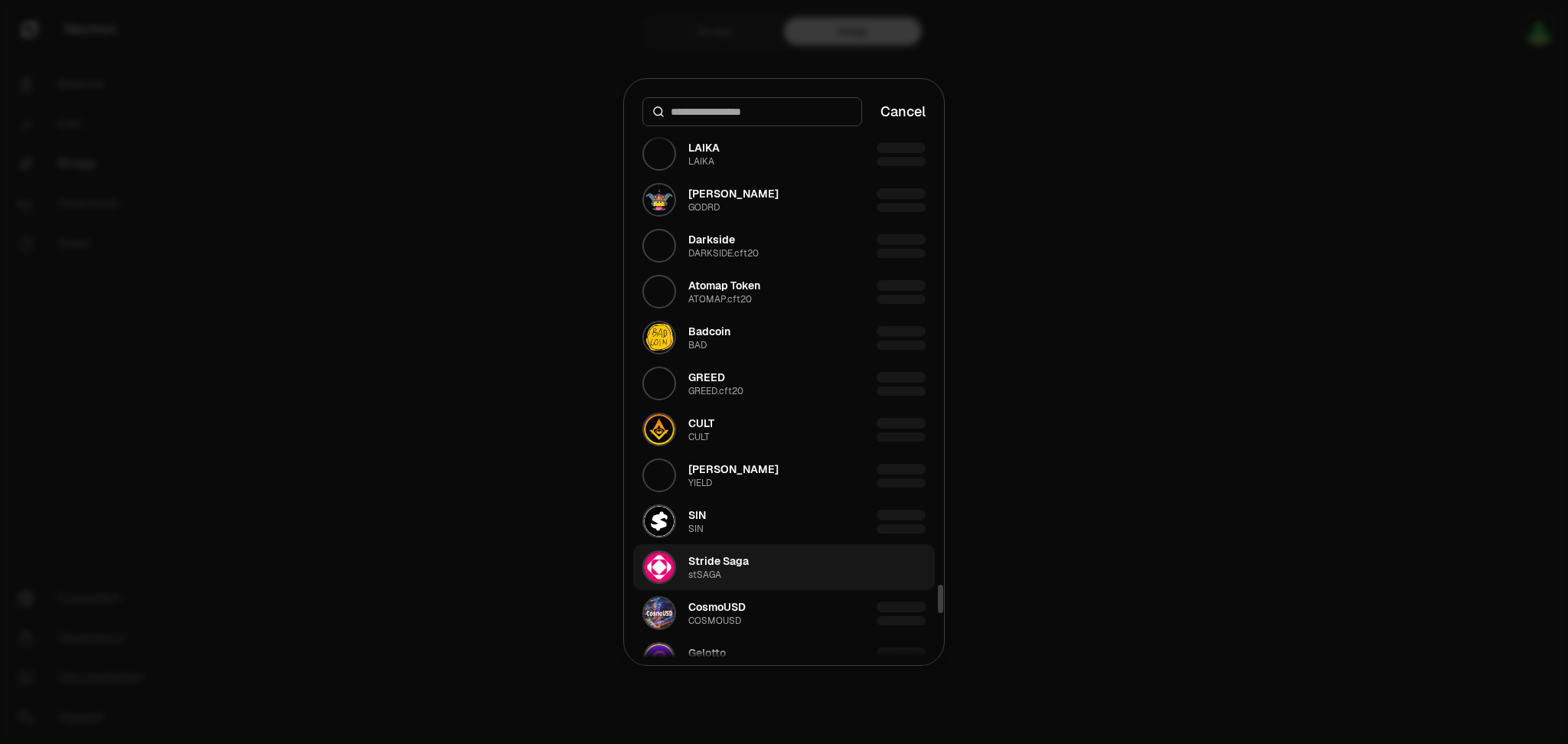
drag, startPoint x: 940, startPoint y: 176, endPoint x: 899, endPoint y: 563, distance: 389.2
click at [943, 596] on div at bounding box center [940, 599] width 6 height 28
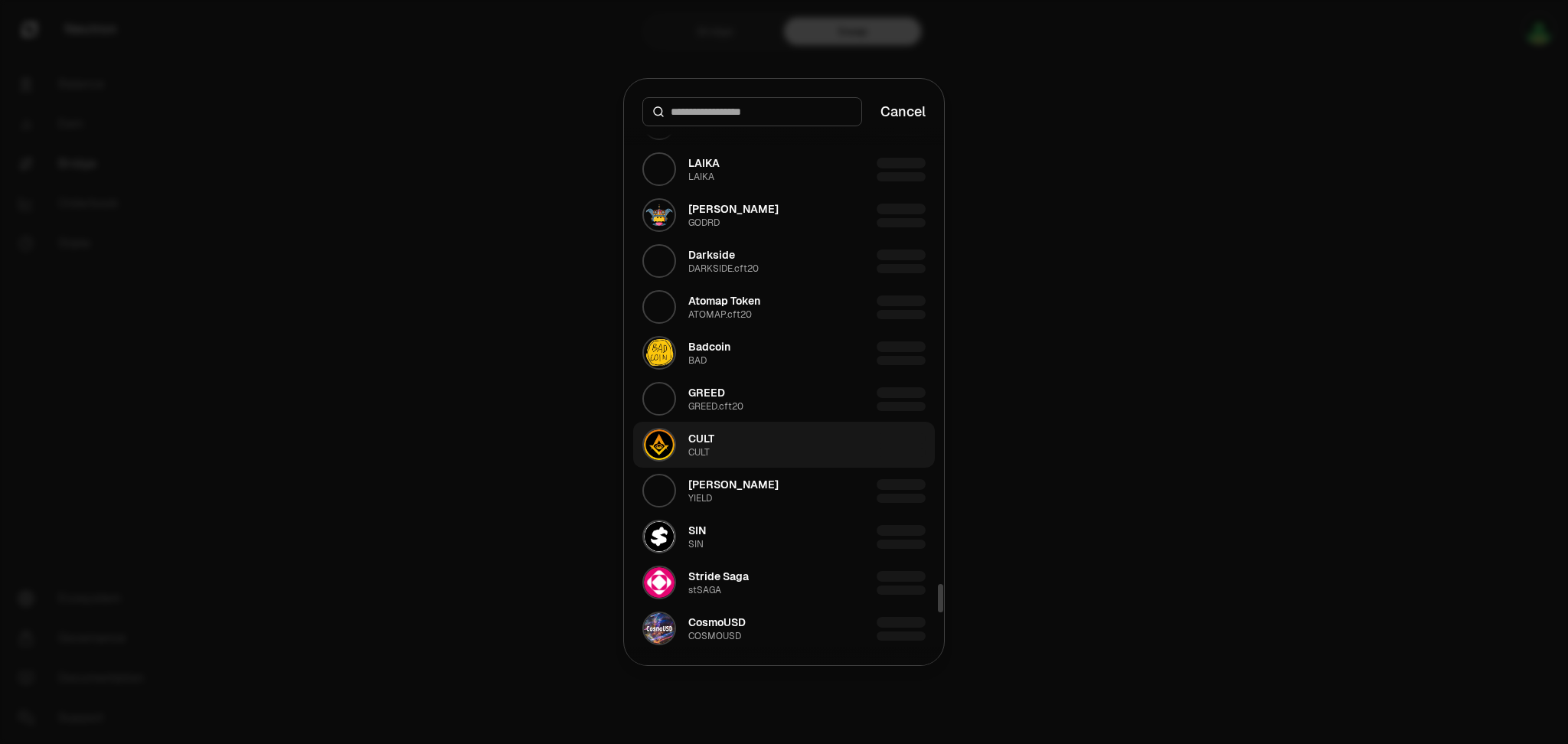
click at [711, 444] on div "CULT" at bounding box center [702, 439] width 26 height 15
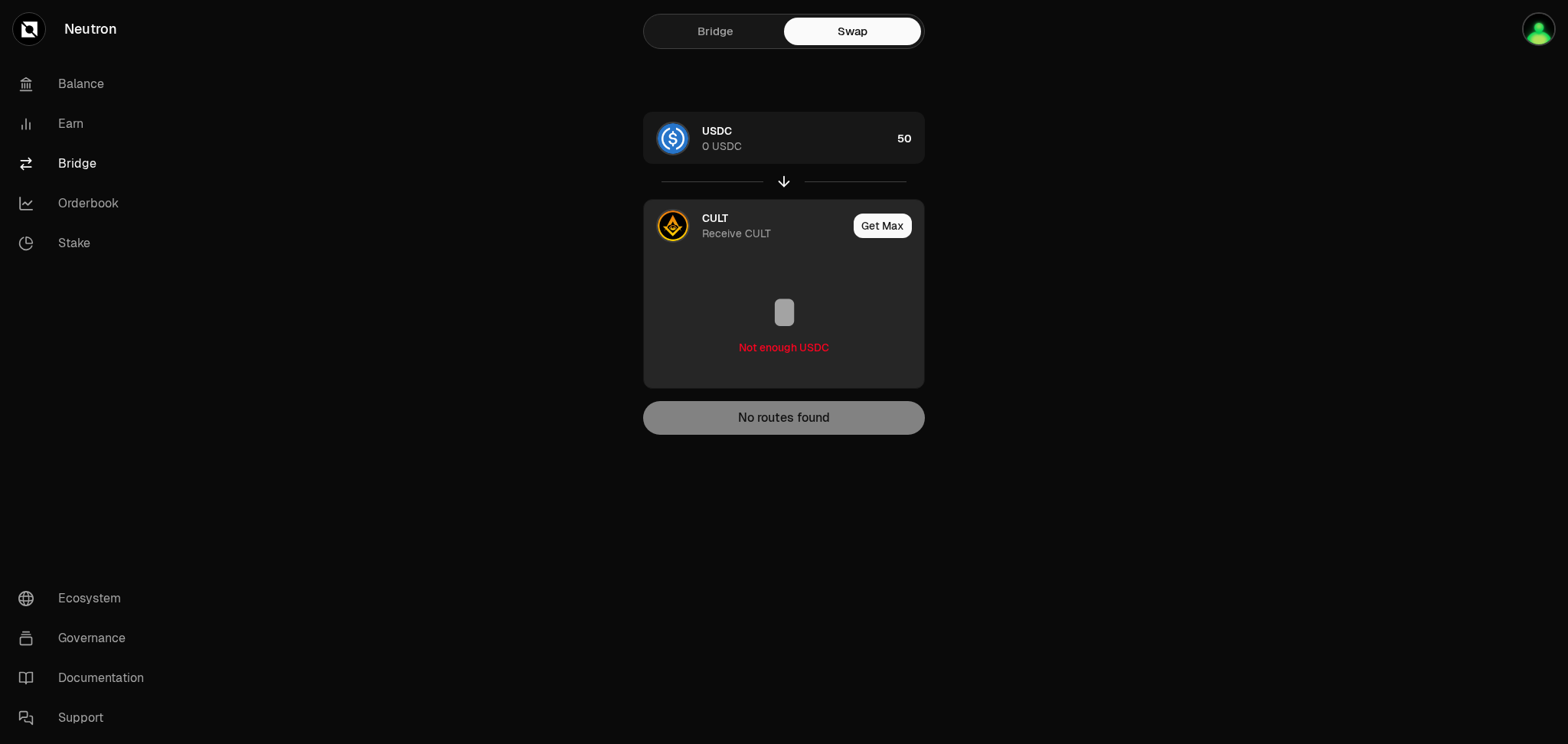
click at [674, 224] on img at bounding box center [673, 226] width 31 height 31
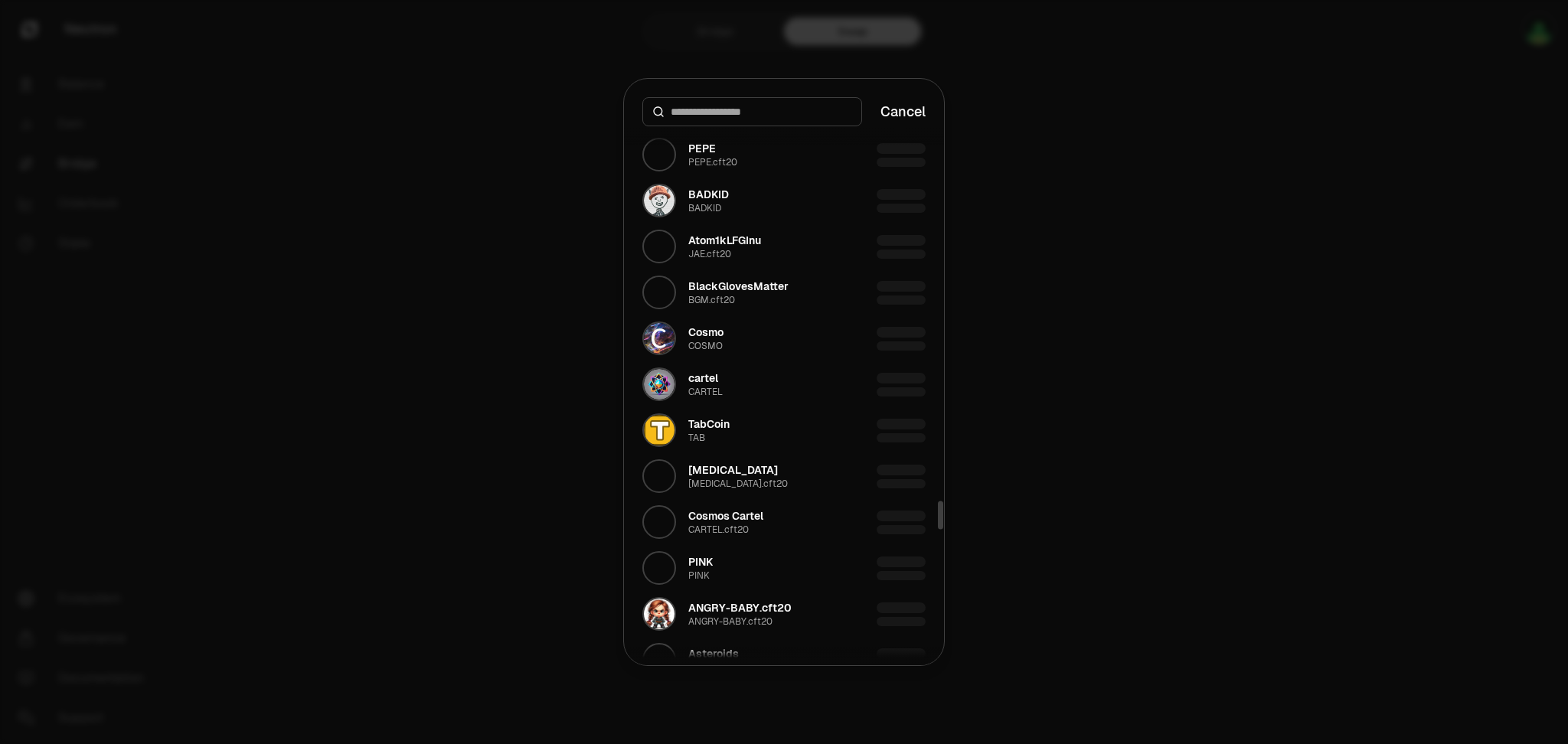
scroll to position [7003, 0]
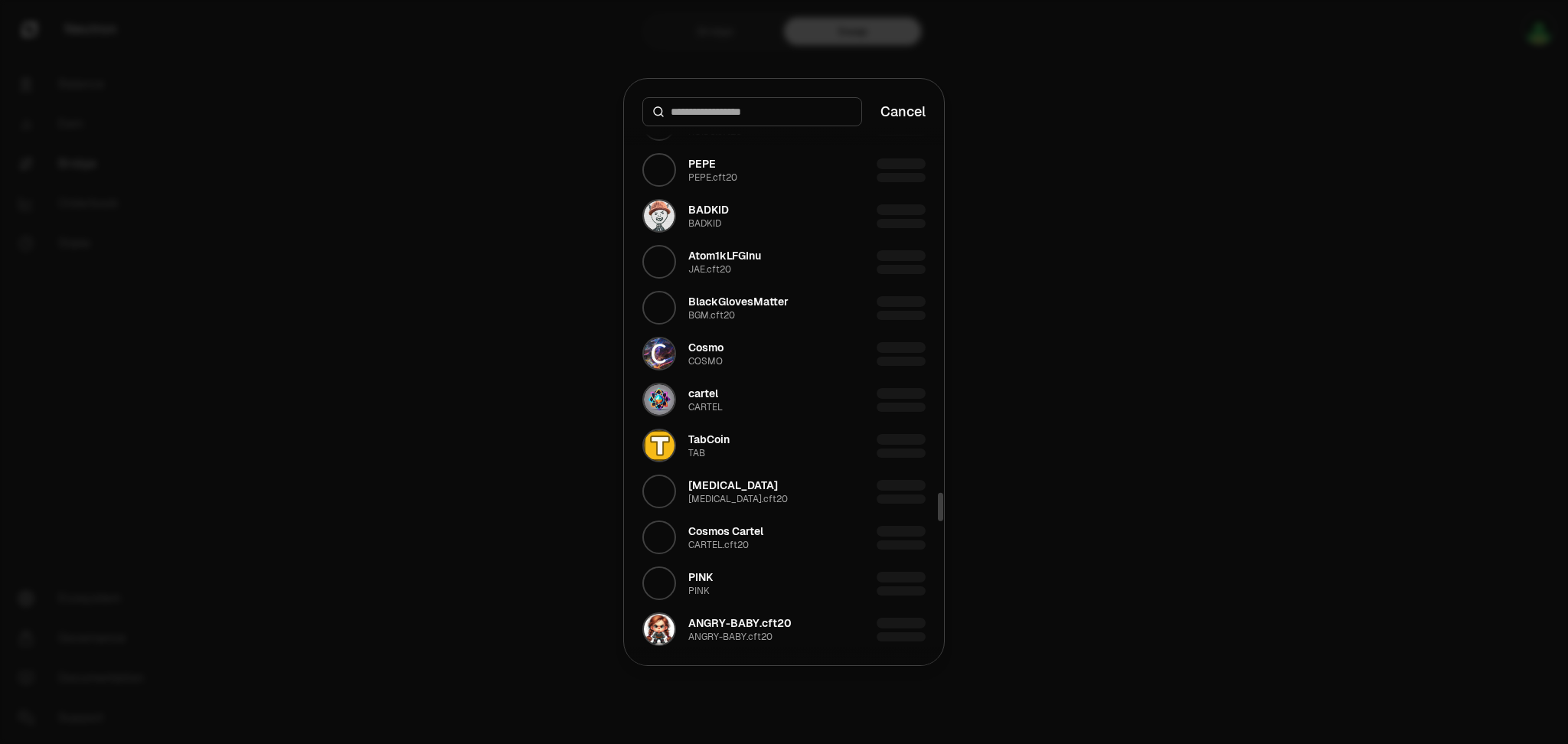
drag, startPoint x: 940, startPoint y: 141, endPoint x: 986, endPoint y: 508, distance: 369.9
click at [943, 508] on div at bounding box center [940, 507] width 6 height 28
click at [714, 345] on div "Cosmo" at bounding box center [706, 348] width 36 height 15
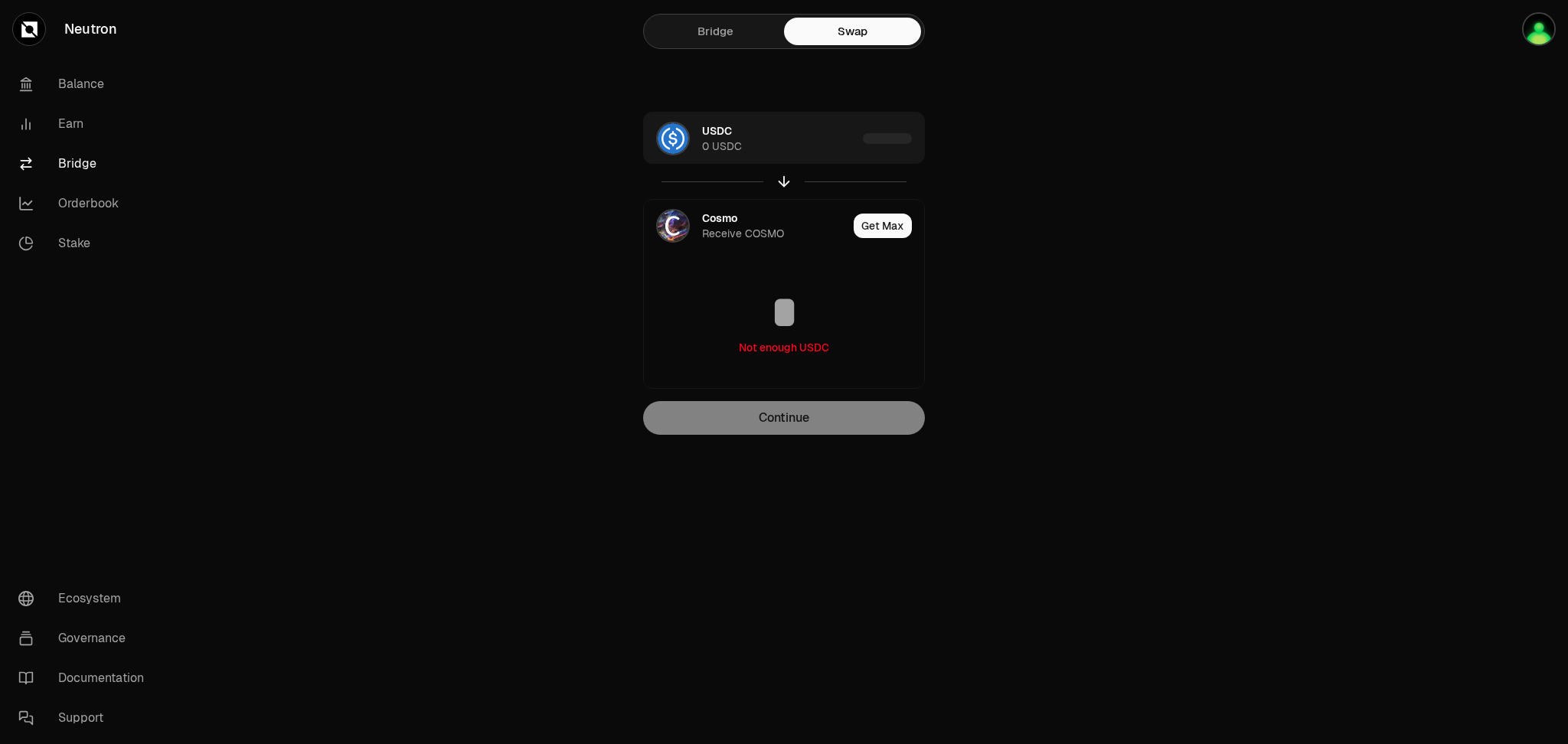
type input "**********"
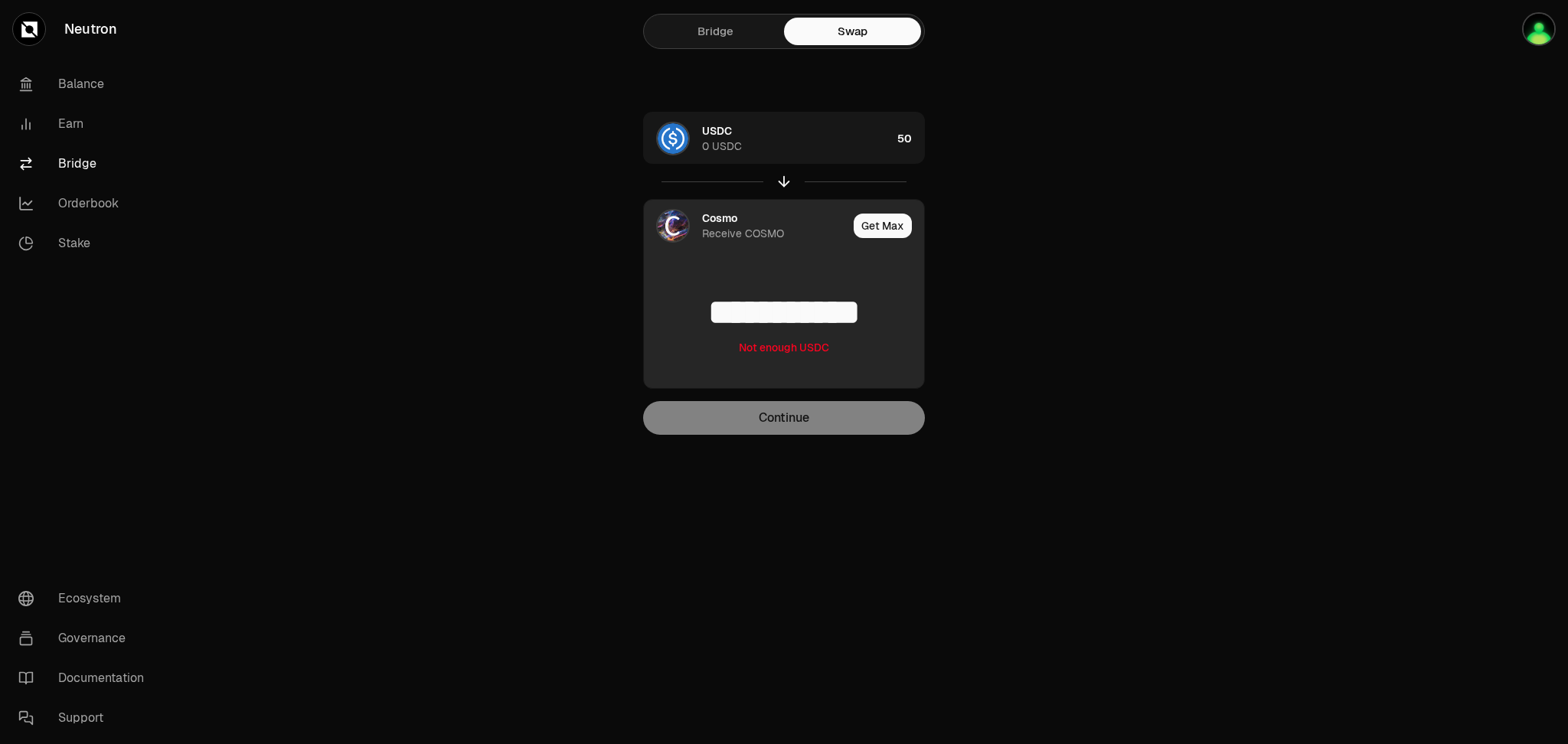
click at [668, 220] on img at bounding box center [673, 226] width 31 height 31
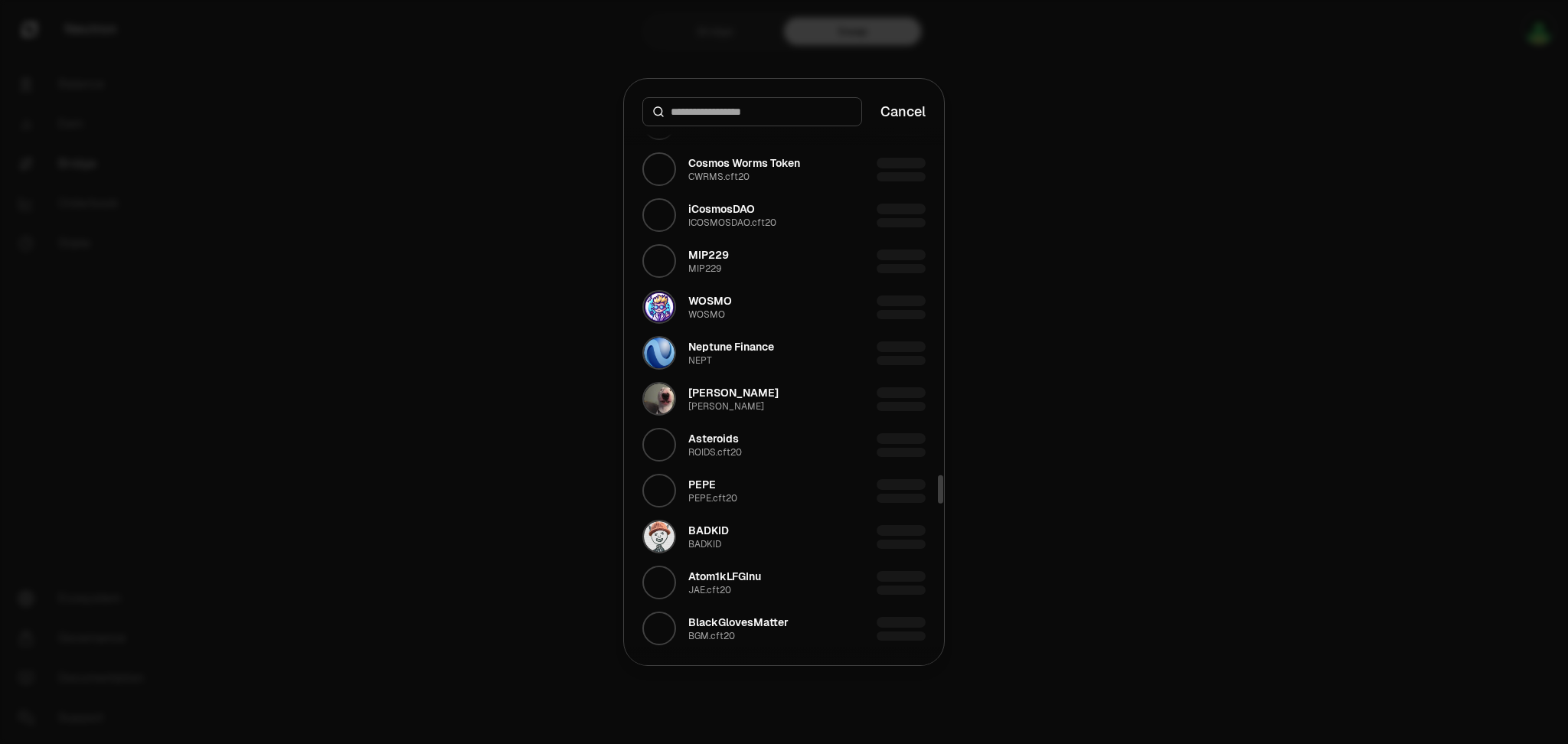
scroll to position [6666, 0]
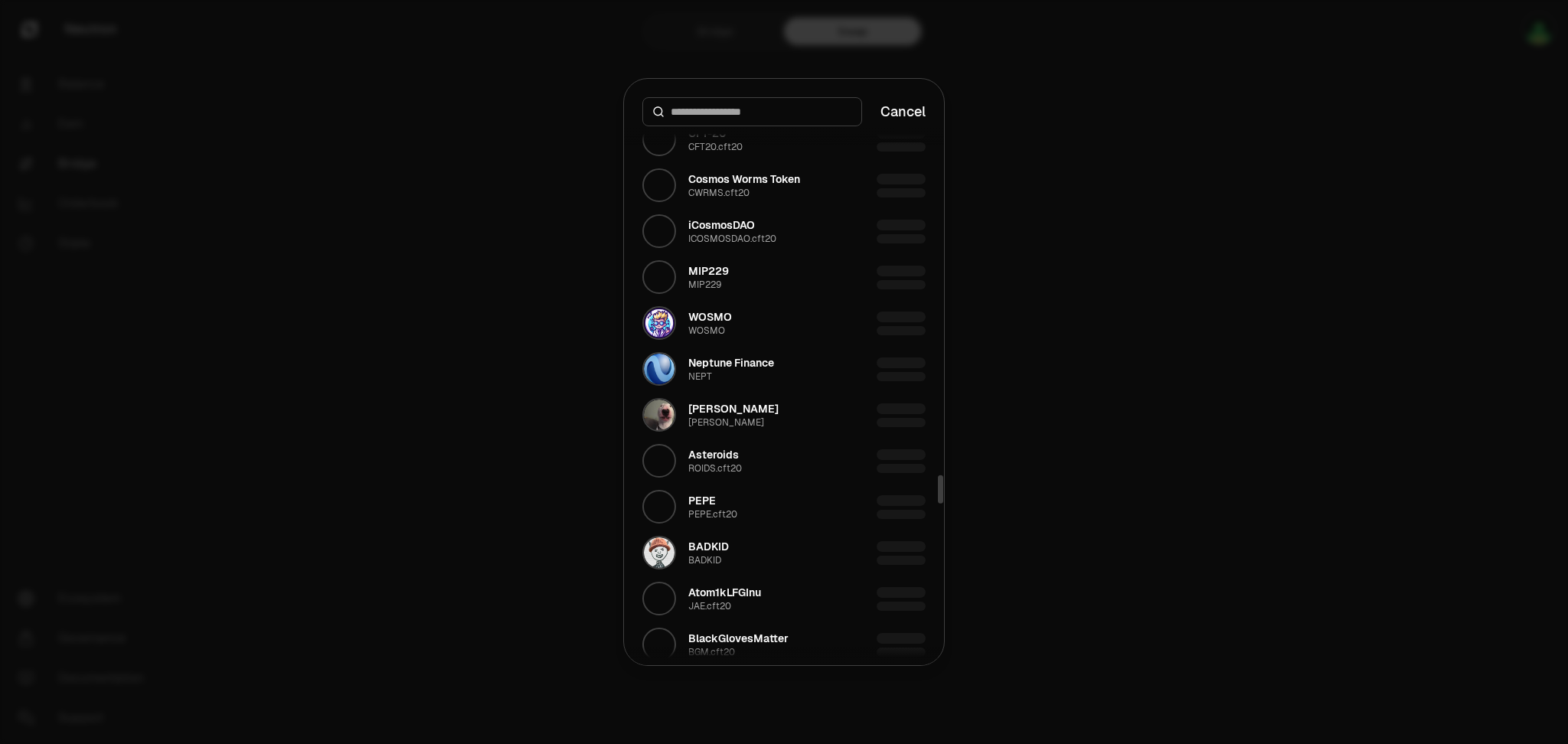
drag, startPoint x: 938, startPoint y: 216, endPoint x: 984, endPoint y: 489, distance: 276.8
click at [943, 489] on div at bounding box center [940, 490] width 6 height 28
click at [752, 312] on button "WOSMO WOSMO" at bounding box center [784, 322] width 302 height 46
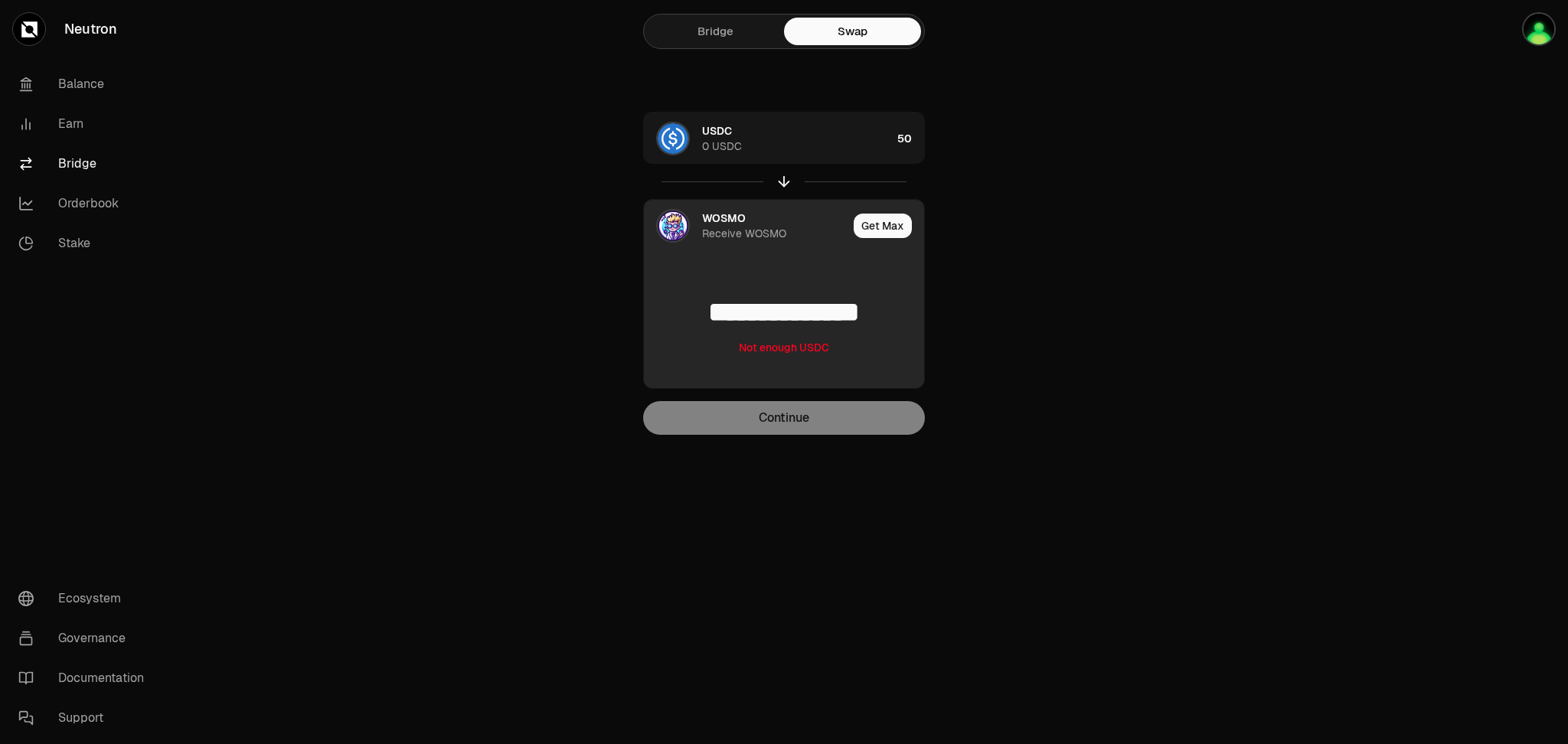
click at [738, 305] on input "**********" at bounding box center [783, 312] width 280 height 46
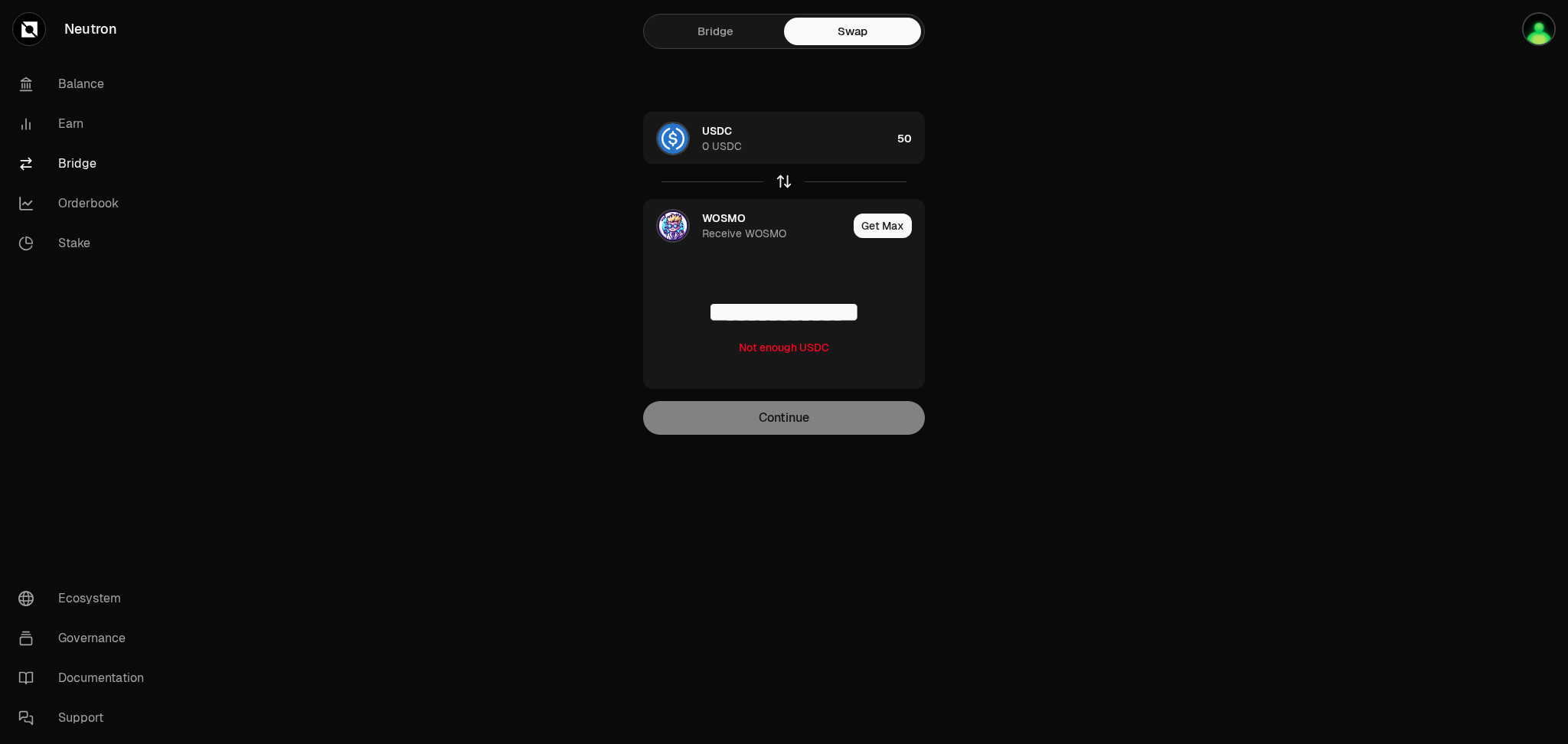
click at [784, 179] on icon "button" at bounding box center [784, 182] width 0 height 10
type input "**"
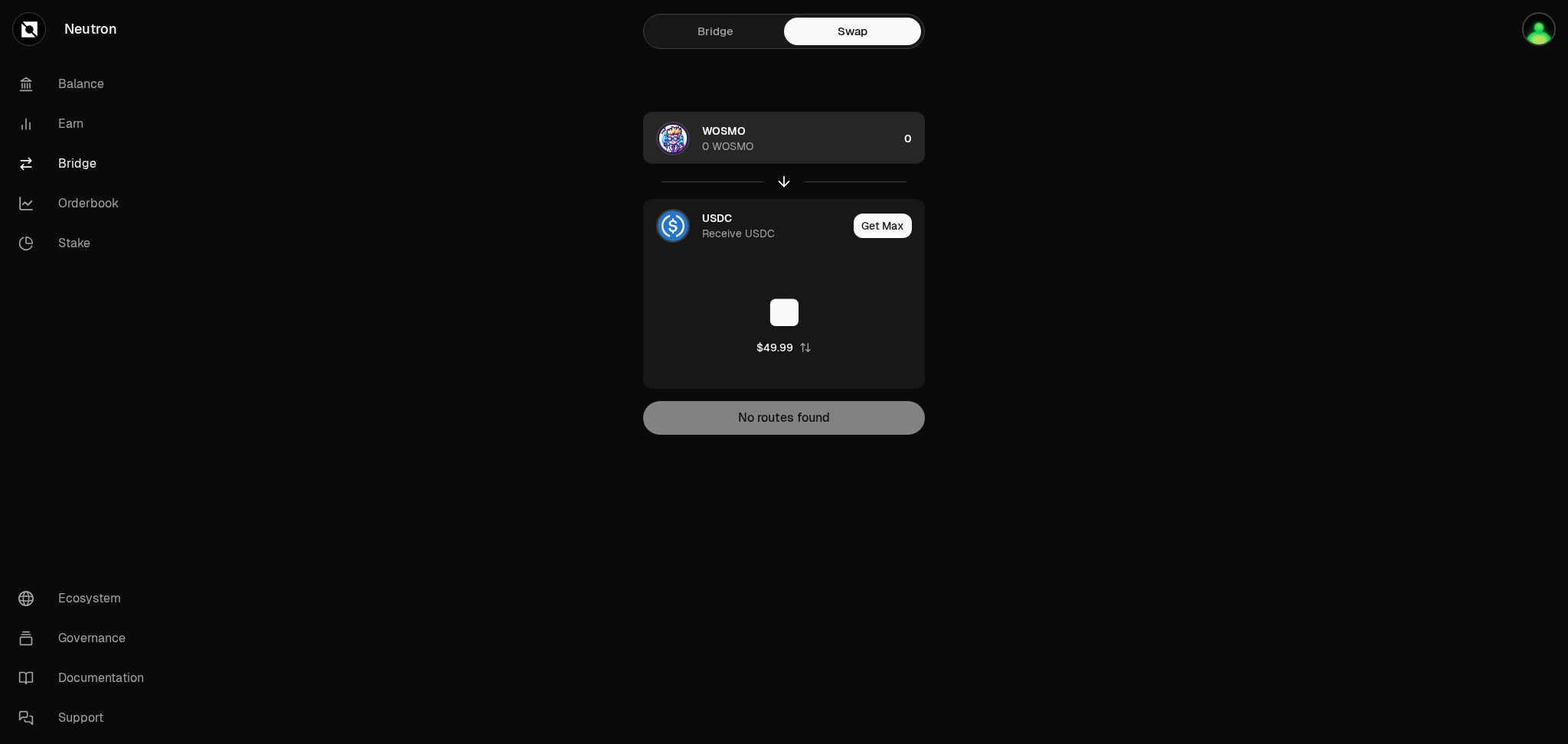
click at [893, 135] on div "WOSMO 0 WOSMO" at bounding box center [799, 139] width 196 height 31
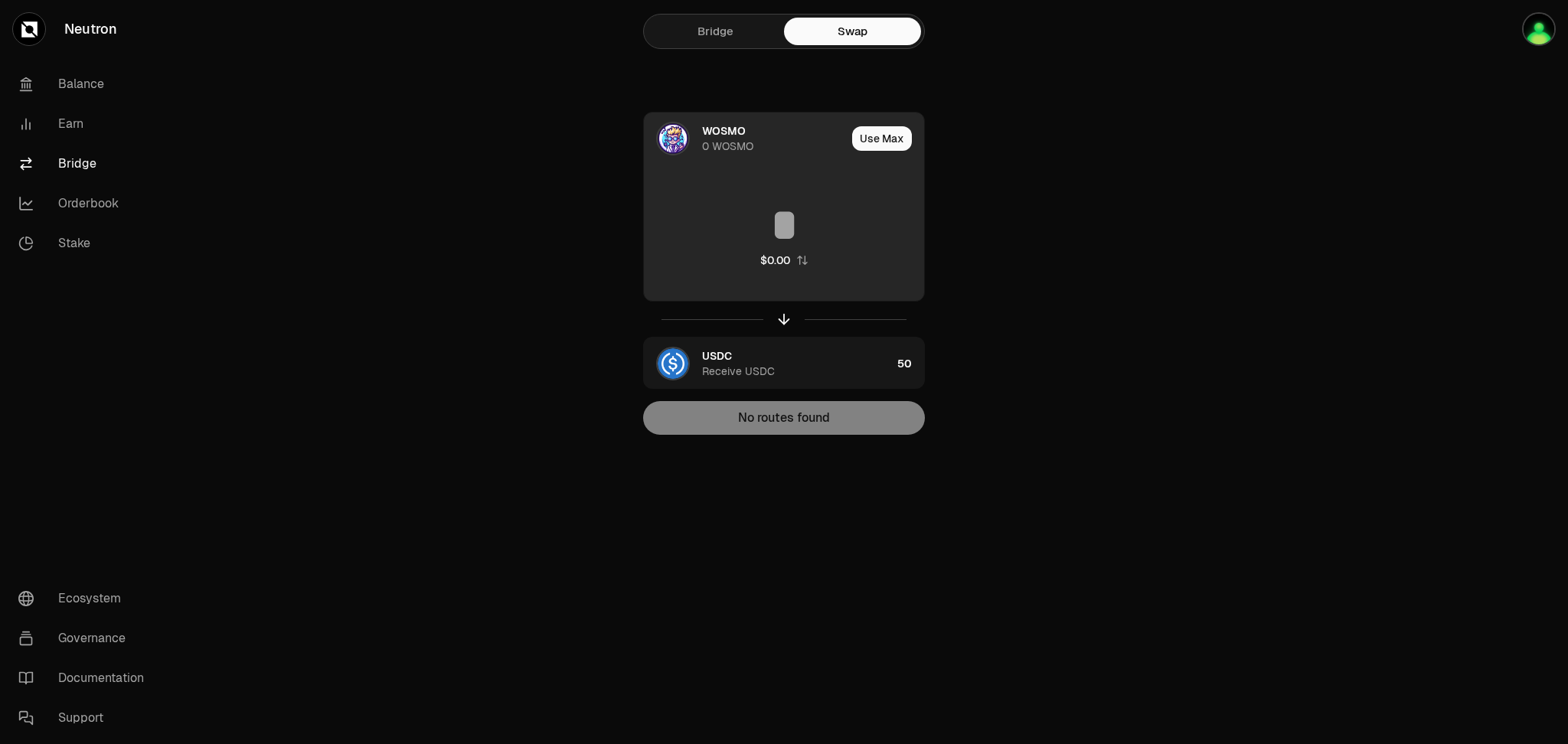
click at [778, 222] on input at bounding box center [783, 225] width 280 height 46
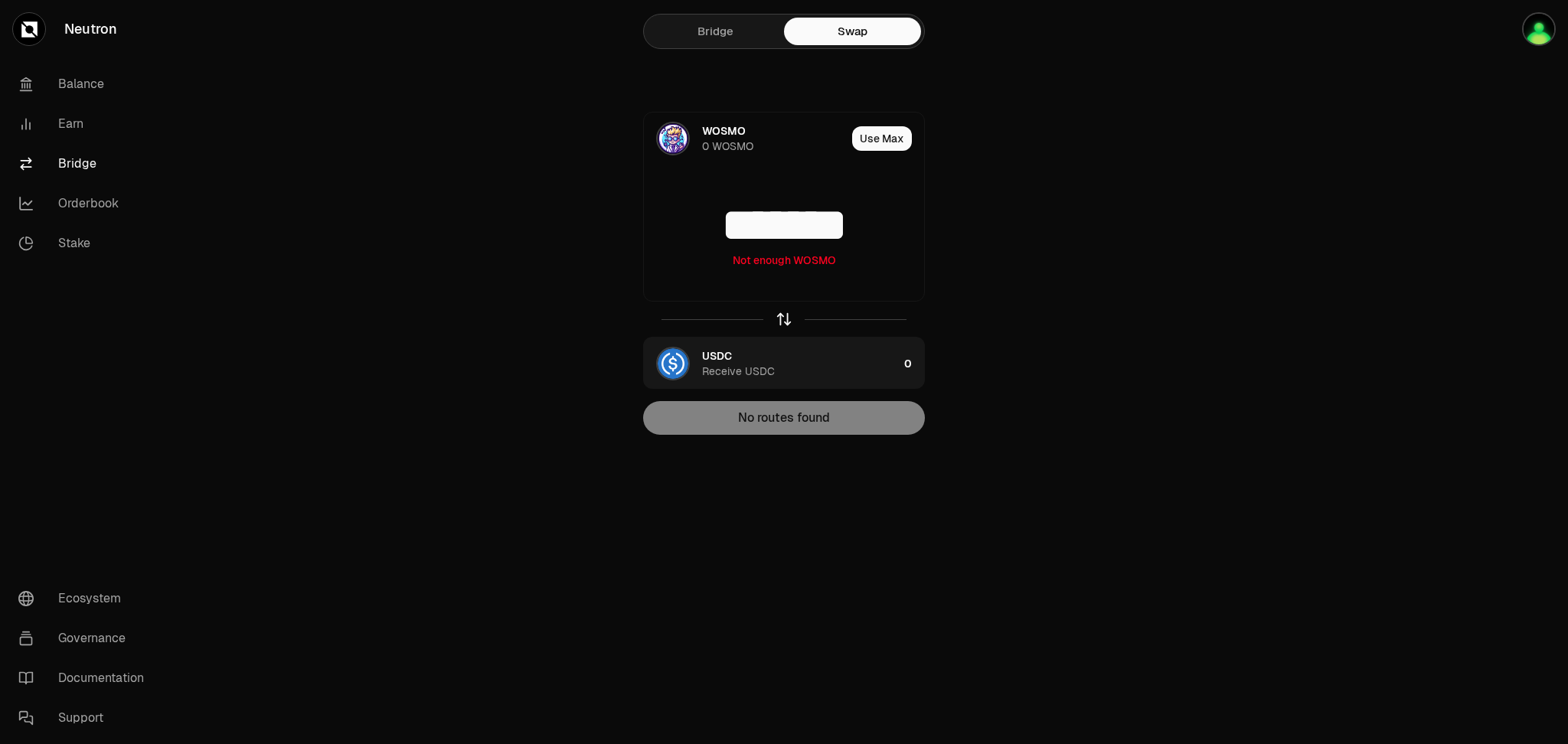
type input "*******"
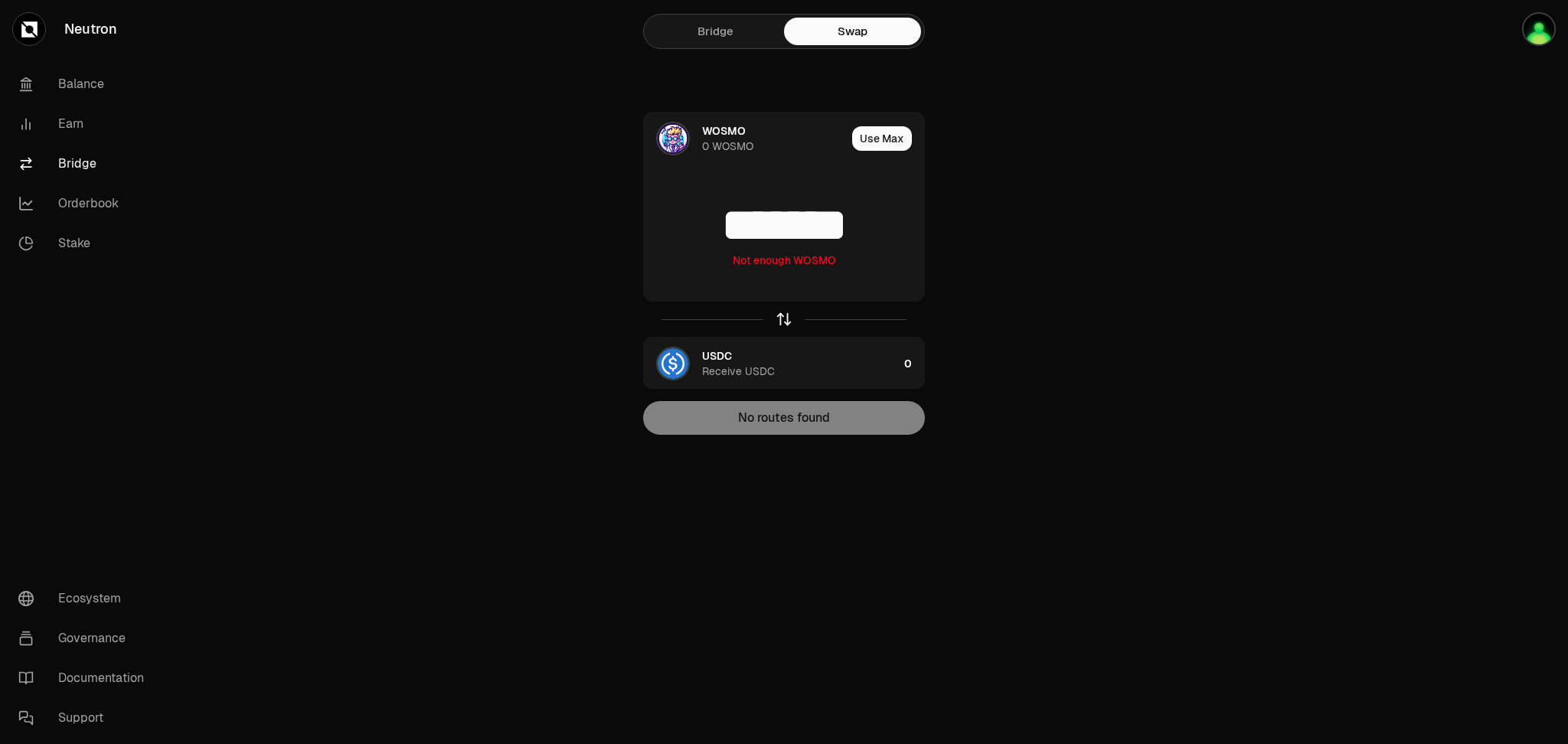
click at [781, 322] on icon "button" at bounding box center [784, 320] width 17 height 17
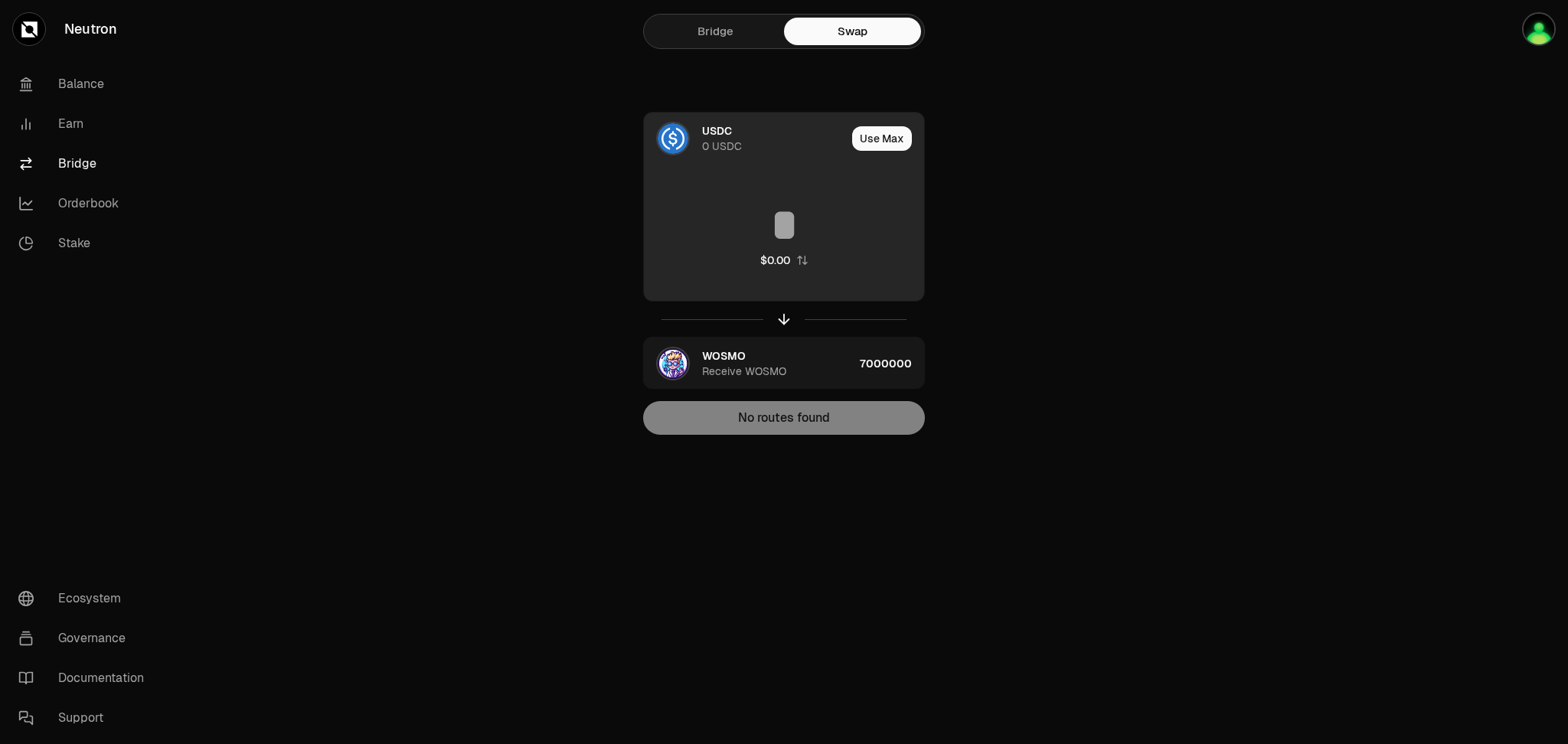
click at [778, 213] on input at bounding box center [783, 225] width 280 height 46
type input "**"
